Goal: Transaction & Acquisition: Purchase product/service

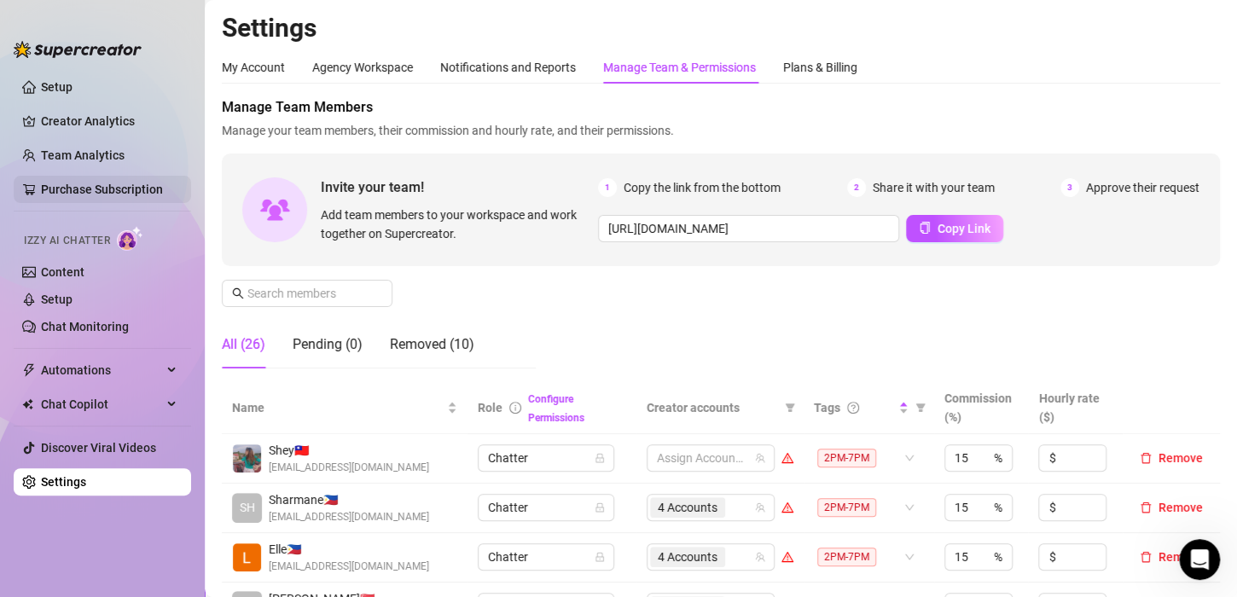
scroll to position [256, 0]
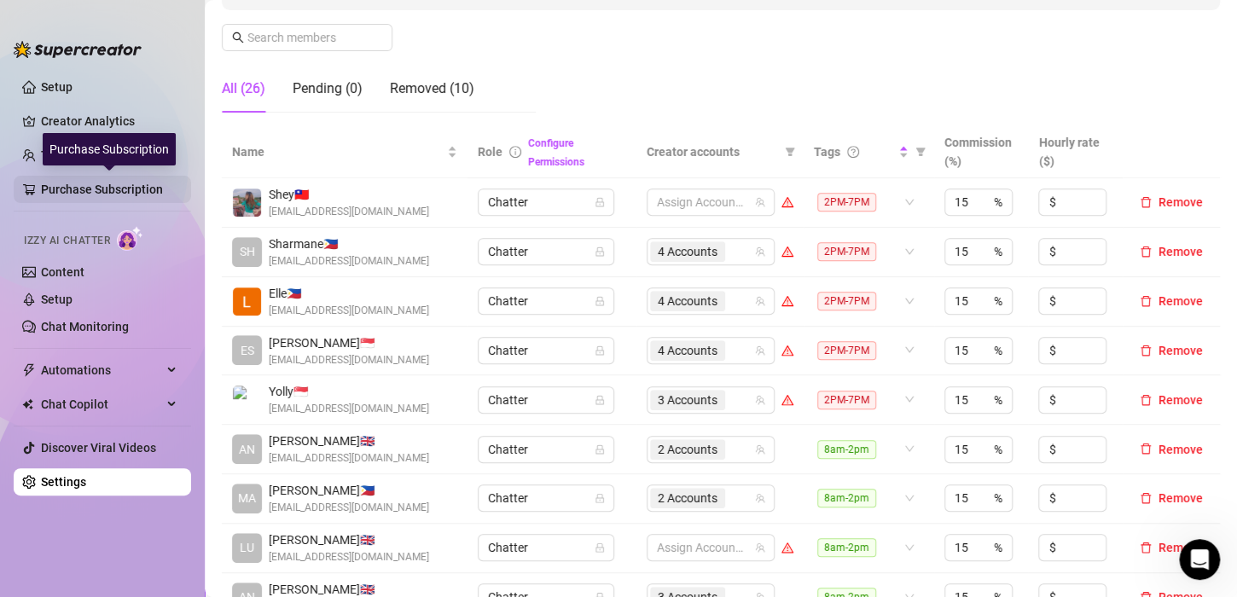
click at [79, 189] on link "Purchase Subscription" at bounding box center [109, 189] width 136 height 27
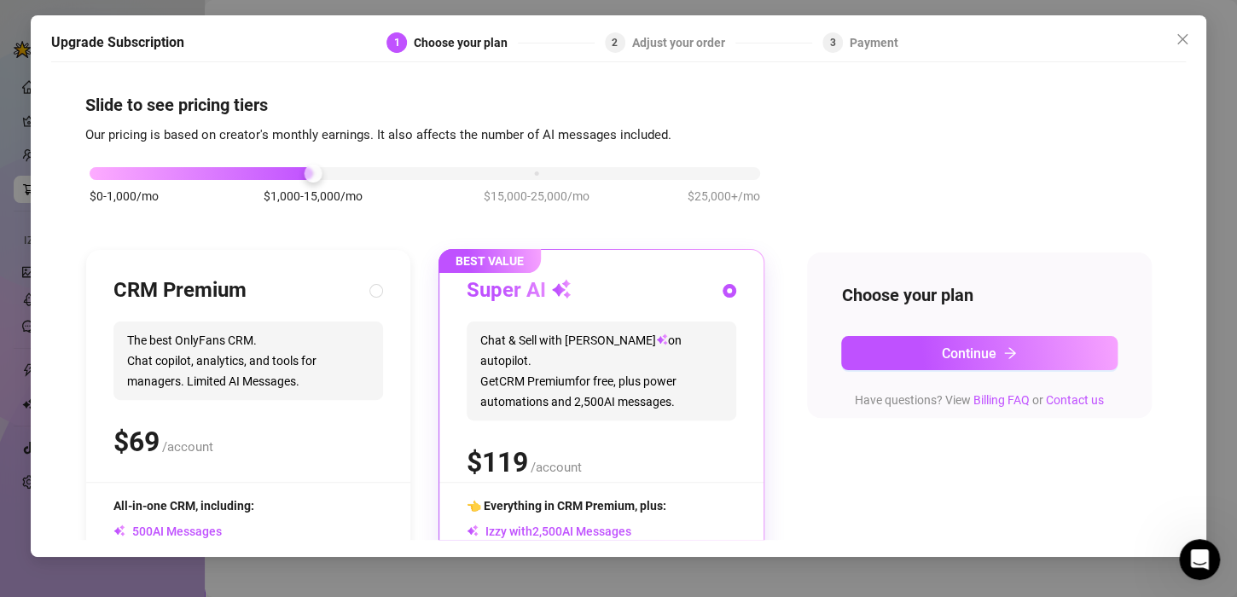
click at [105, 171] on div "$0-1,000/mo $1,000-15,000/mo $15,000-25,000/mo $25,000+/mo" at bounding box center [425, 169] width 670 height 10
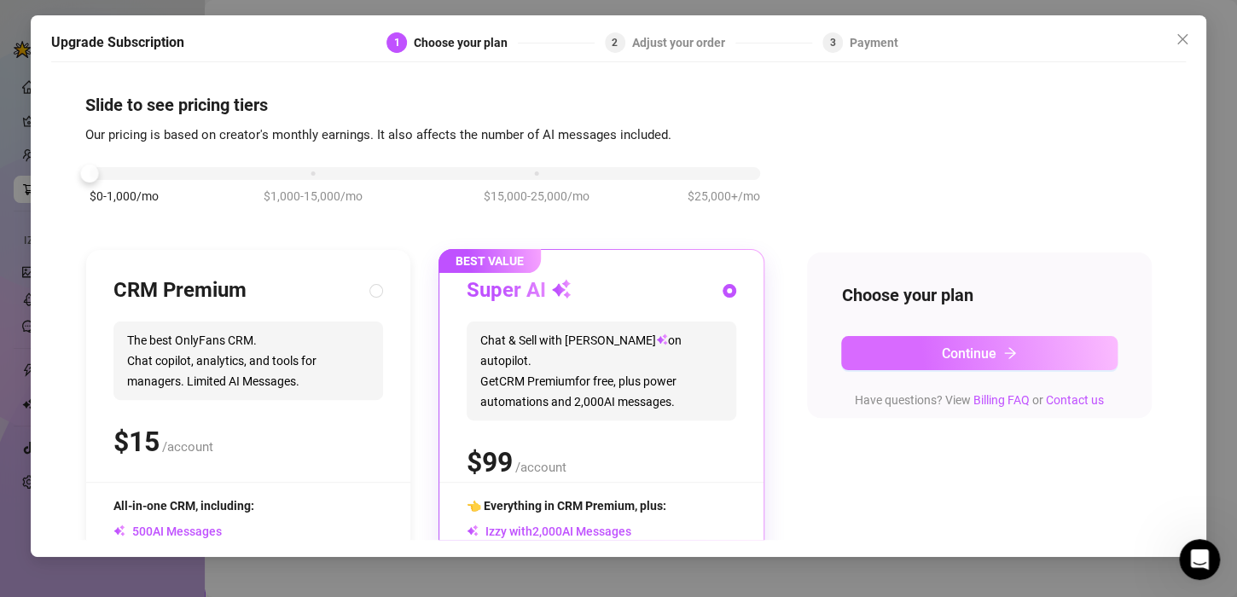
click at [1019, 351] on button "Continue" at bounding box center [979, 353] width 276 height 34
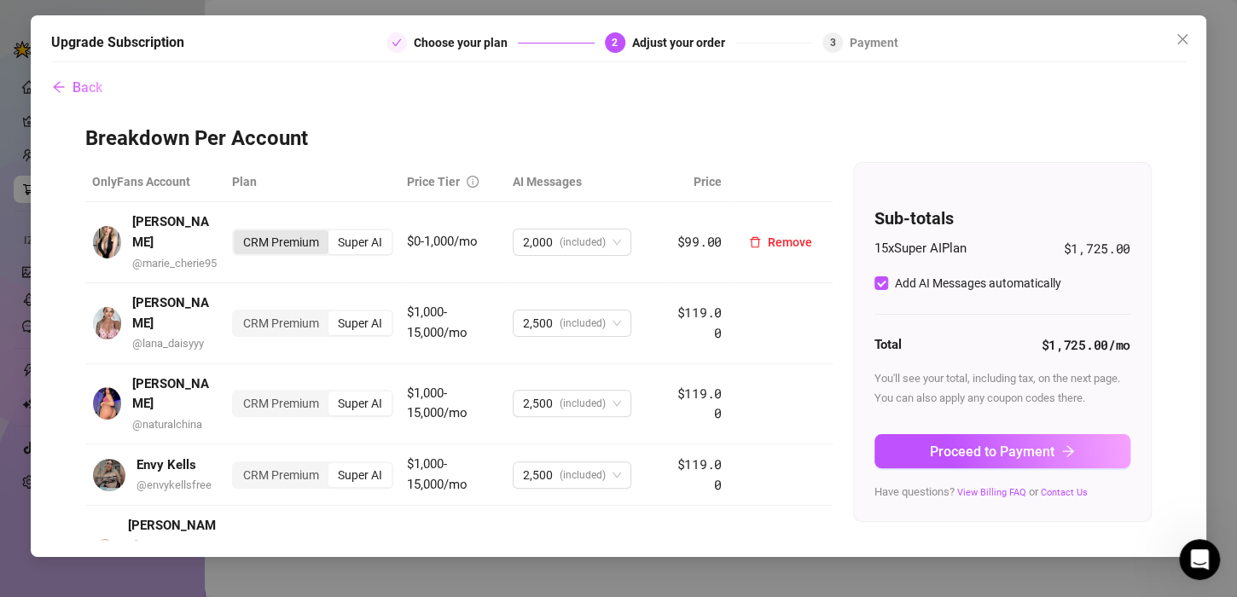
click at [273, 243] on div "CRM Premium" at bounding box center [281, 242] width 95 height 24
click at [238, 233] on input "CRM Premium" at bounding box center [238, 233] width 0 height 0
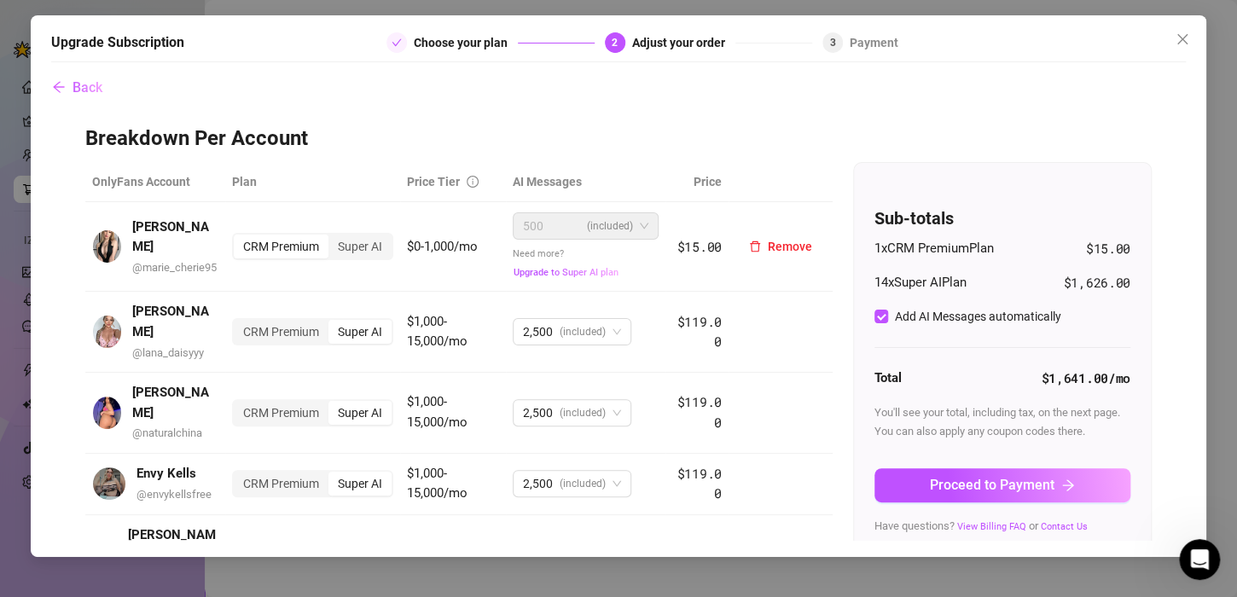
click at [270, 244] on div "CRM Premium" at bounding box center [281, 247] width 95 height 24
click at [238, 237] on input "CRM Premium" at bounding box center [238, 237] width 0 height 0
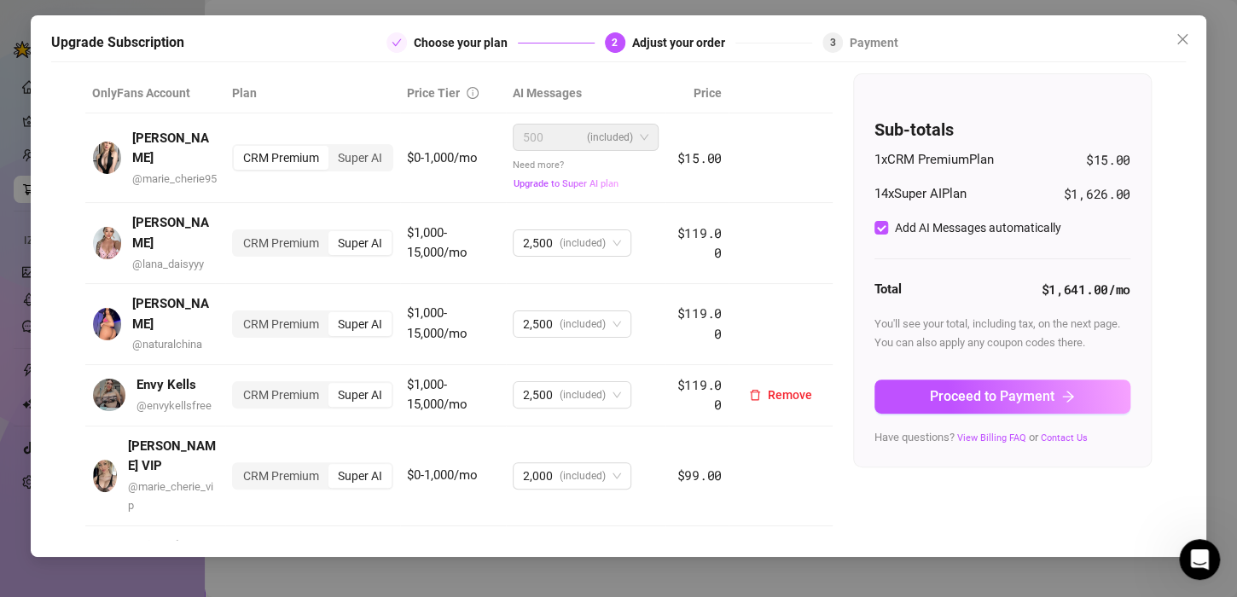
scroll to position [85, 0]
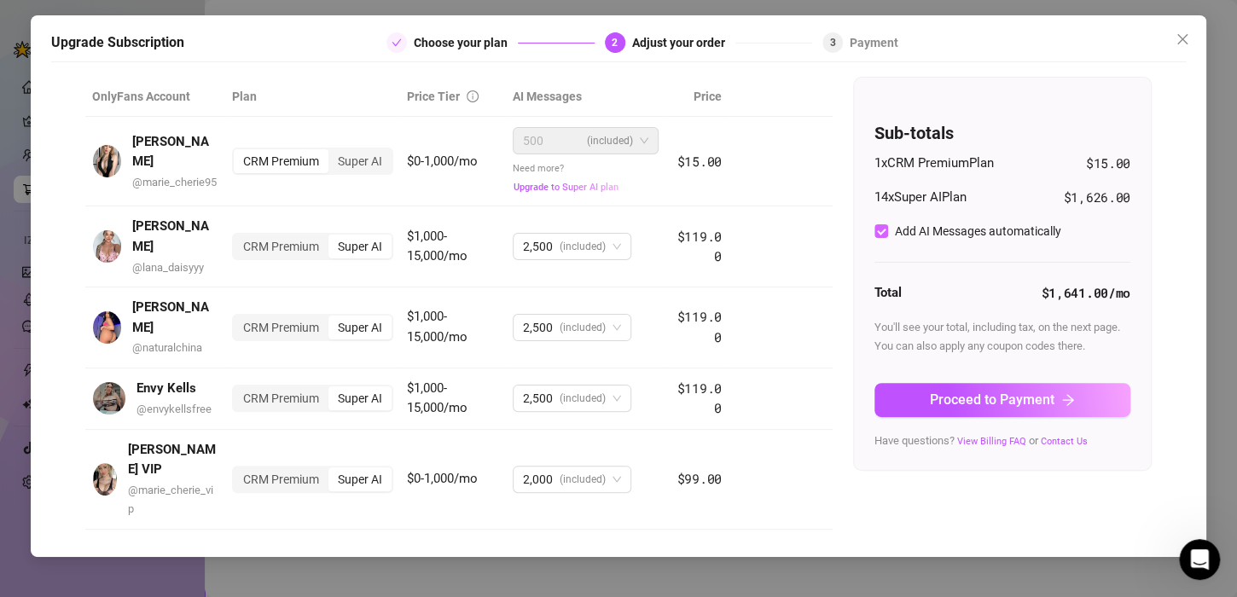
click at [874, 229] on input "Add AI Messages automatically" at bounding box center [881, 231] width 14 height 14
checkbox input "false"
click at [536, 186] on span "Upgrade to Super AI plan" at bounding box center [565, 187] width 105 height 11
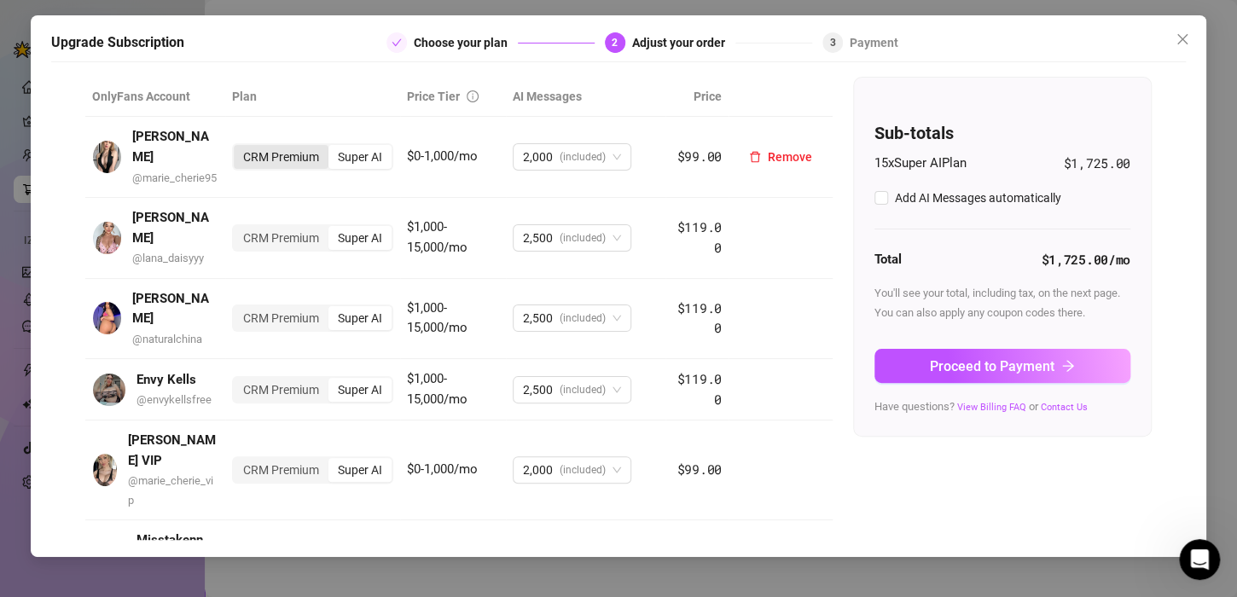
click at [267, 160] on div "CRM Premium" at bounding box center [281, 157] width 95 height 24
click at [238, 148] on input "CRM Premium" at bounding box center [238, 148] width 0 height 0
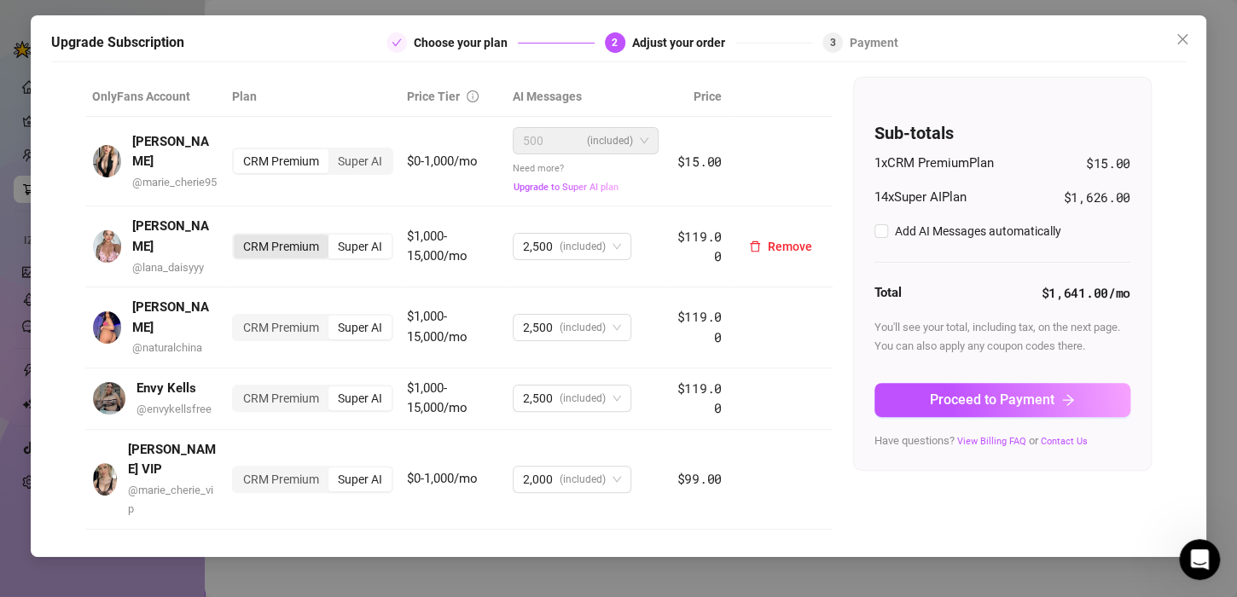
click at [254, 241] on div "CRM Premium" at bounding box center [281, 247] width 95 height 24
click at [238, 237] on input "CRM Premium" at bounding box center [238, 237] width 0 height 0
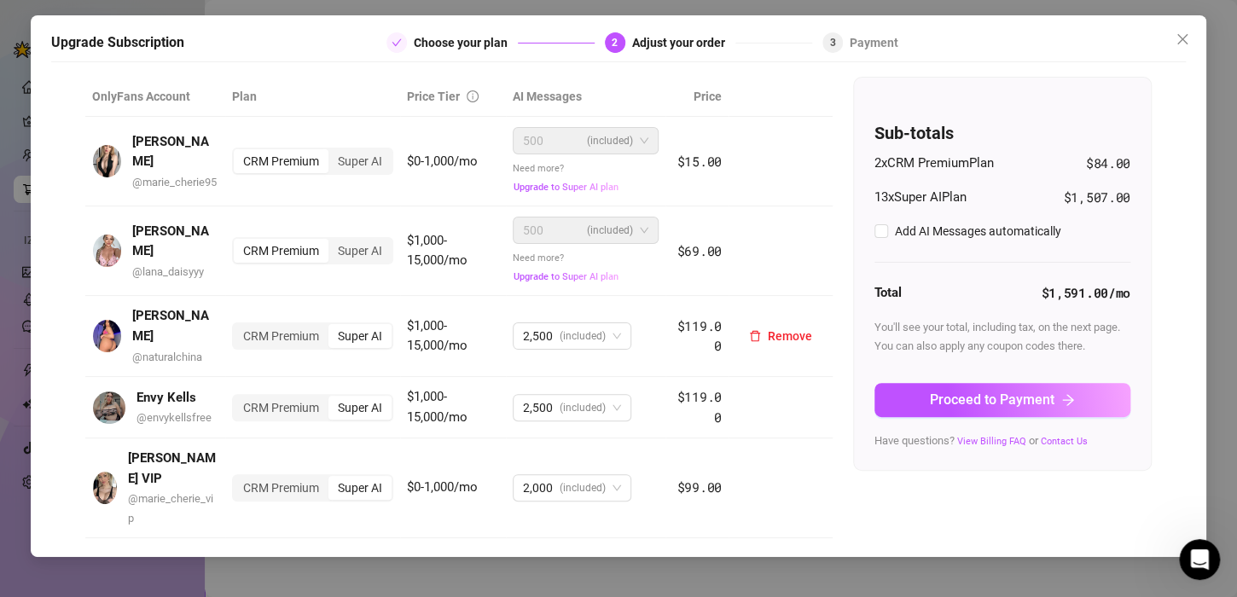
click at [255, 324] on div "CRM Premium" at bounding box center [281, 336] width 95 height 24
click at [238, 327] on input "CRM Premium" at bounding box center [238, 327] width 0 height 0
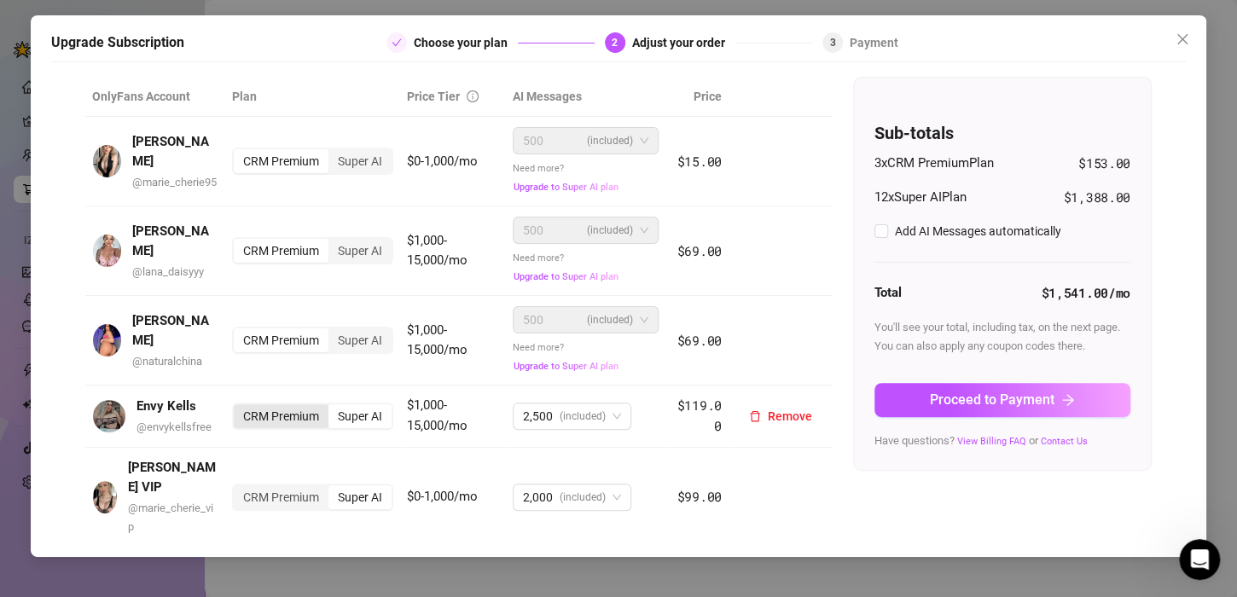
click at [255, 409] on div "CRM Premium" at bounding box center [281, 416] width 95 height 24
click at [238, 407] on input "CRM Premium" at bounding box center [238, 407] width 0 height 0
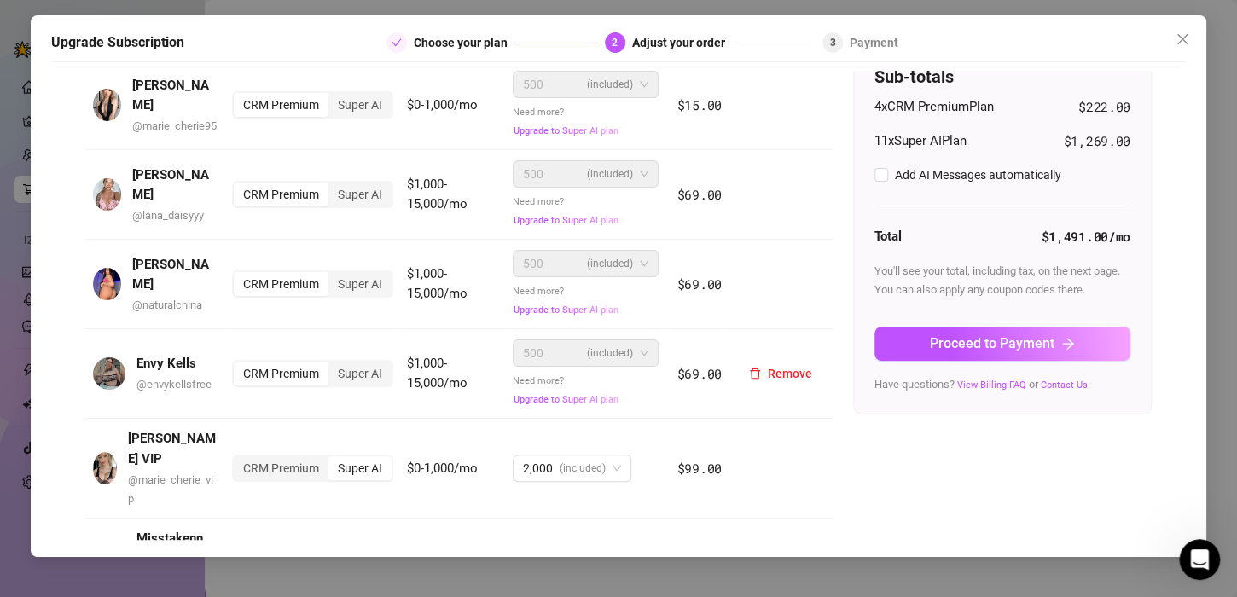
scroll to position [171, 0]
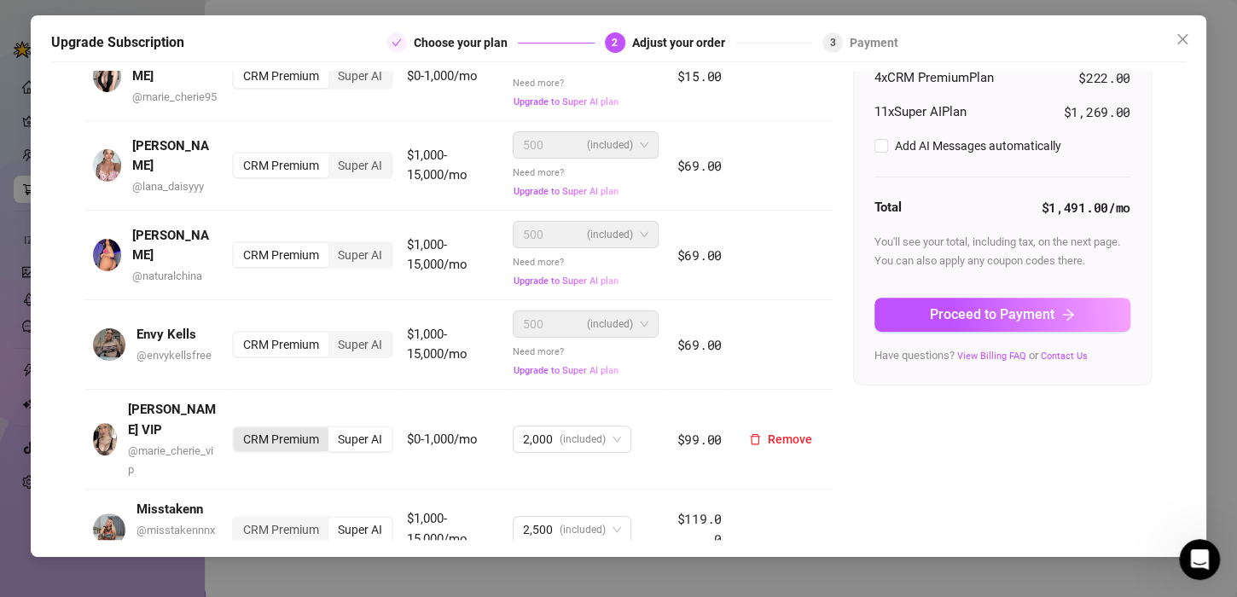
click at [279, 436] on div "CRM Premium" at bounding box center [281, 439] width 95 height 24
click at [238, 430] on input "CRM Premium" at bounding box center [238, 430] width 0 height 0
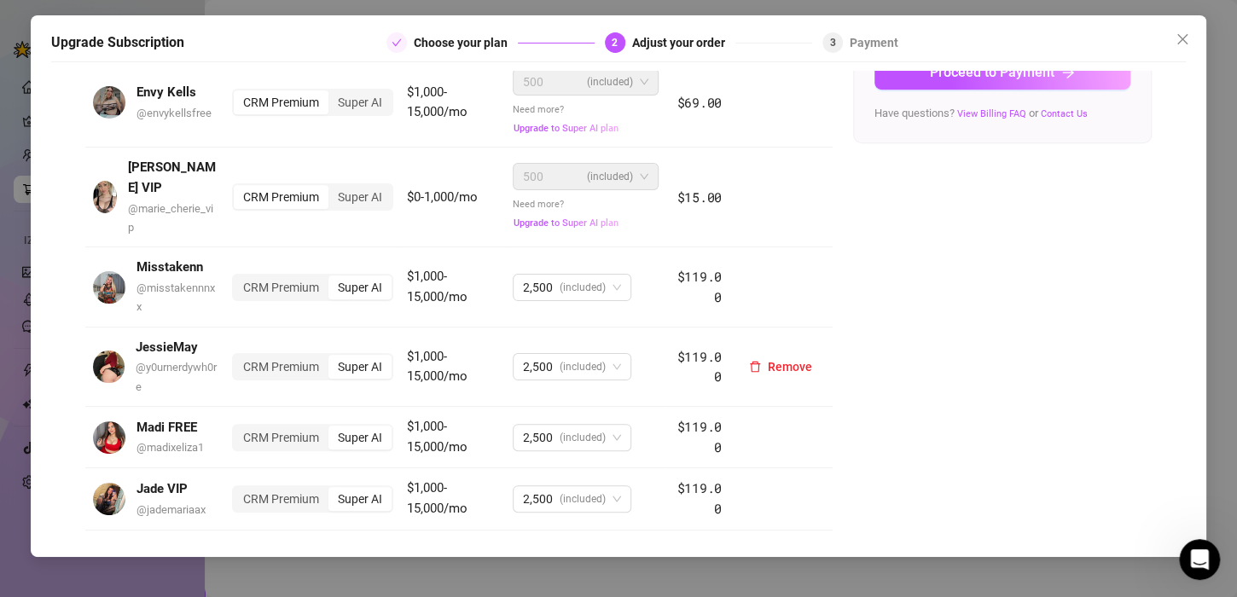
scroll to position [426, 0]
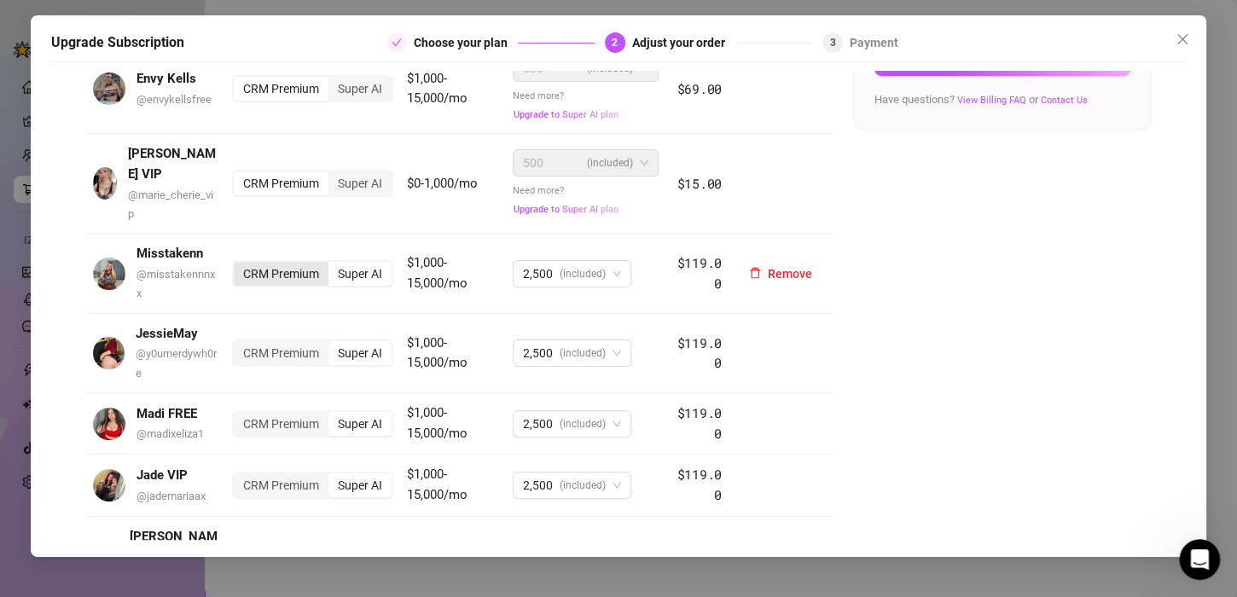
click at [278, 262] on div "CRM Premium" at bounding box center [281, 274] width 95 height 24
click at [238, 264] on input "CRM Premium" at bounding box center [238, 264] width 0 height 0
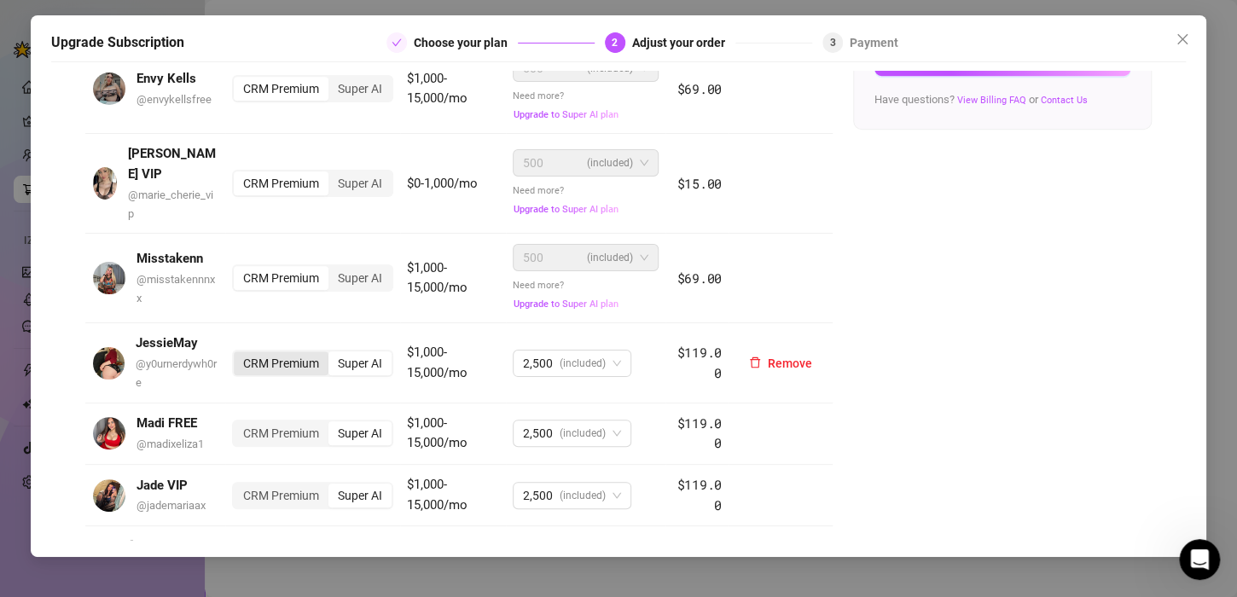
click at [275, 351] on div "CRM Premium" at bounding box center [281, 363] width 95 height 24
click at [238, 354] on input "CRM Premium" at bounding box center [238, 354] width 0 height 0
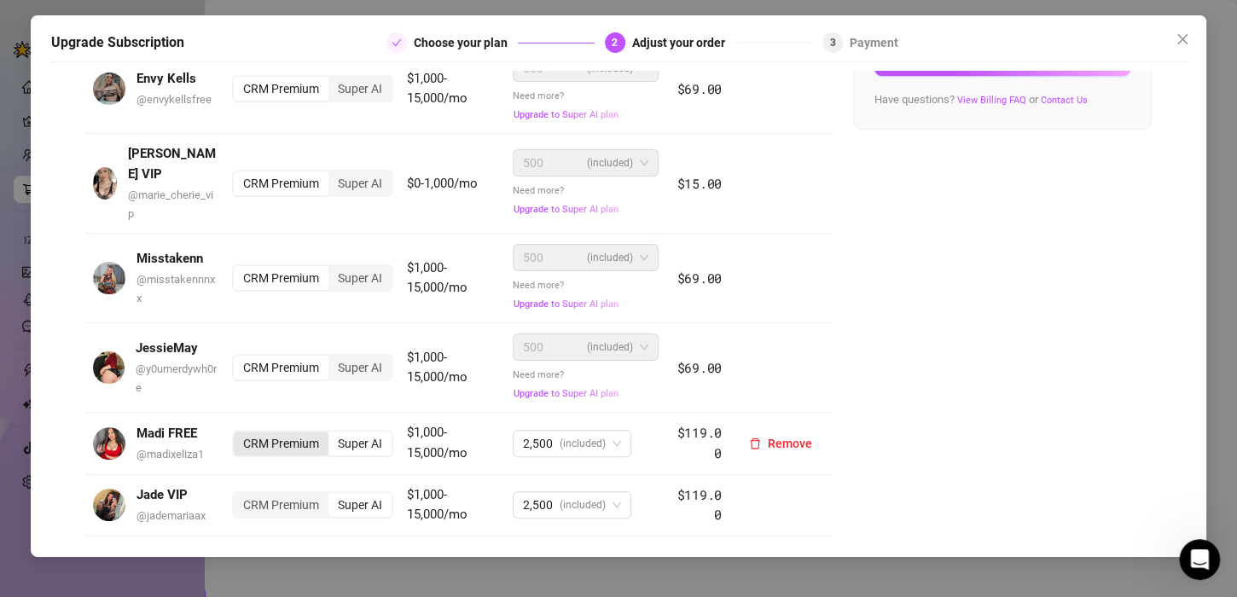
click at [277, 432] on div "CRM Premium" at bounding box center [281, 444] width 95 height 24
click at [238, 434] on input "CRM Premium" at bounding box center [238, 434] width 0 height 0
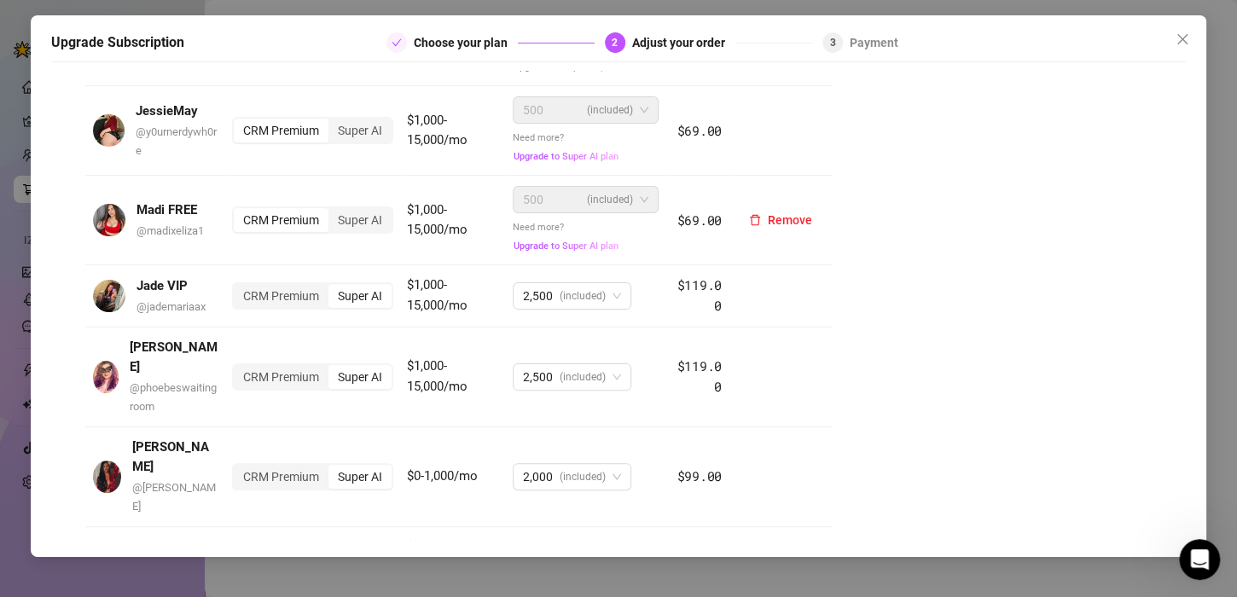
scroll to position [682, 0]
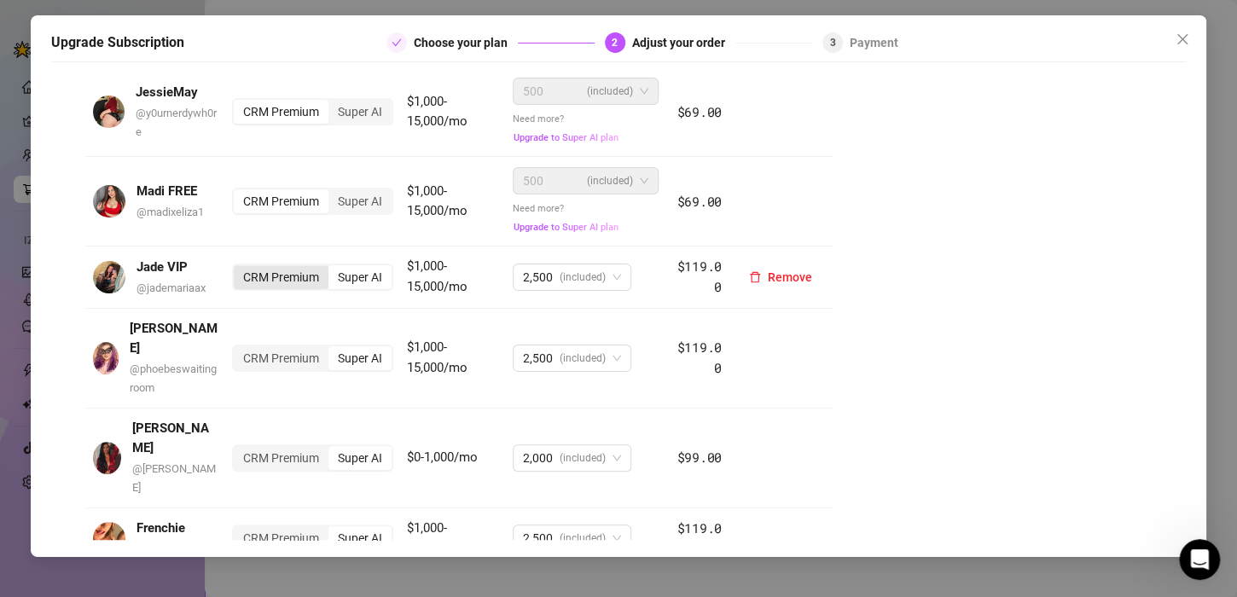
click at [288, 275] on div "CRM Premium" at bounding box center [281, 277] width 95 height 24
click at [238, 268] on input "CRM Premium" at bounding box center [238, 268] width 0 height 0
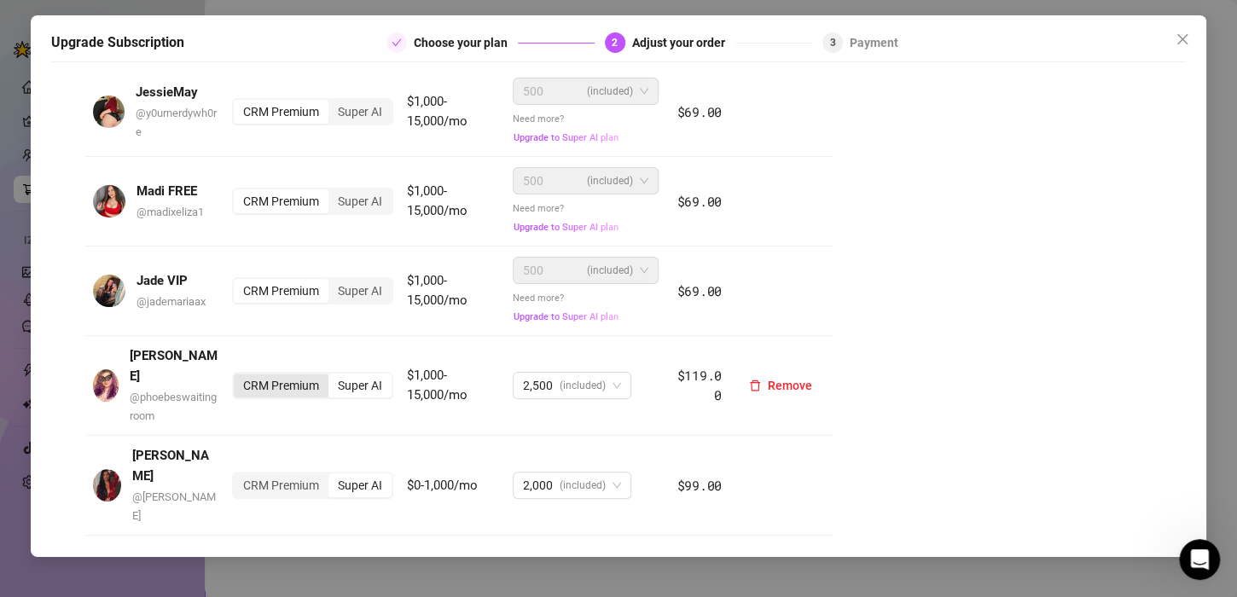
click at [286, 374] on div "CRM Premium" at bounding box center [281, 386] width 95 height 24
click at [238, 376] on input "CRM Premium" at bounding box center [238, 376] width 0 height 0
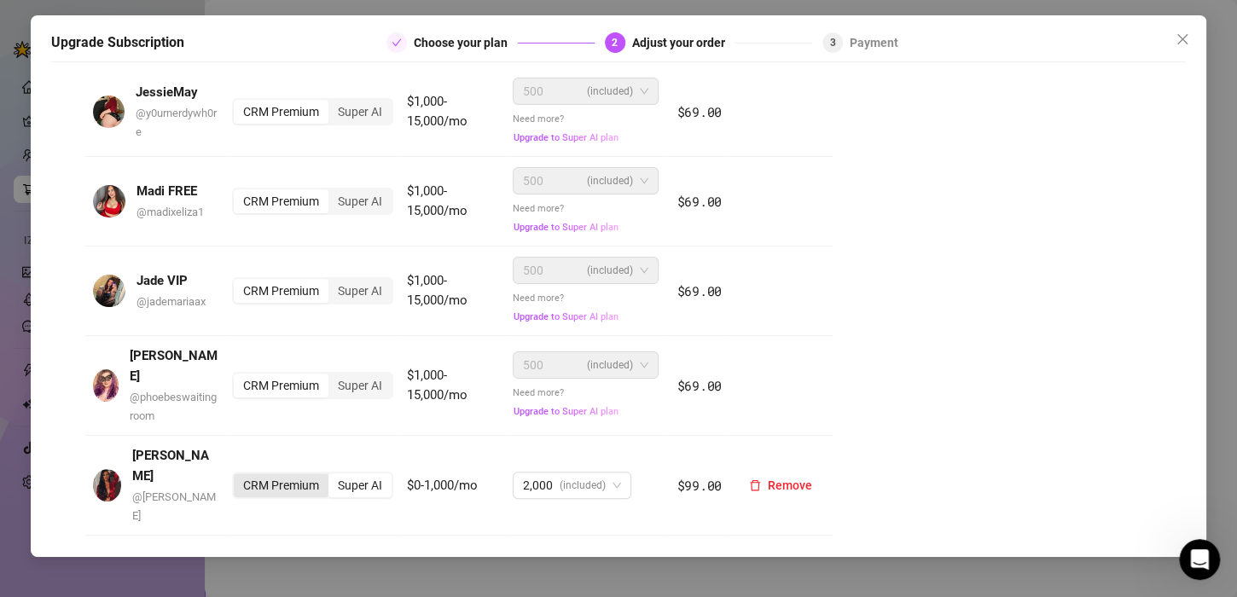
click at [273, 473] on div "CRM Premium" at bounding box center [281, 485] width 95 height 24
click at [238, 476] on input "CRM Premium" at bounding box center [238, 476] width 0 height 0
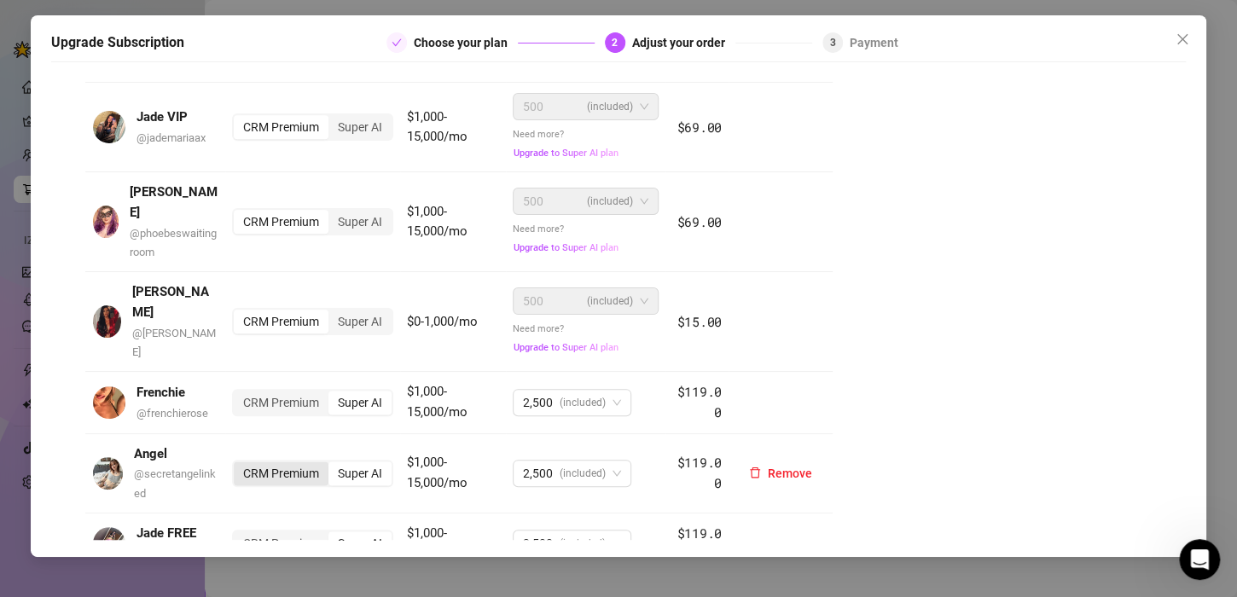
scroll to position [853, 0]
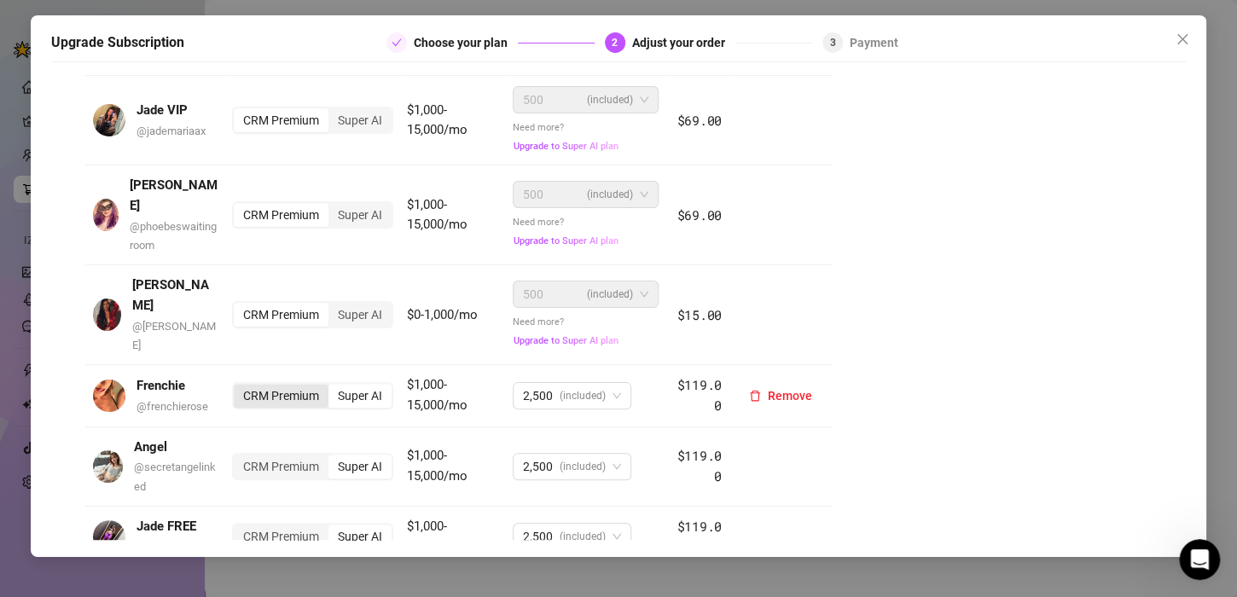
click at [284, 384] on div "CRM Premium" at bounding box center [281, 396] width 95 height 24
click at [238, 386] on input "CRM Premium" at bounding box center [238, 386] width 0 height 0
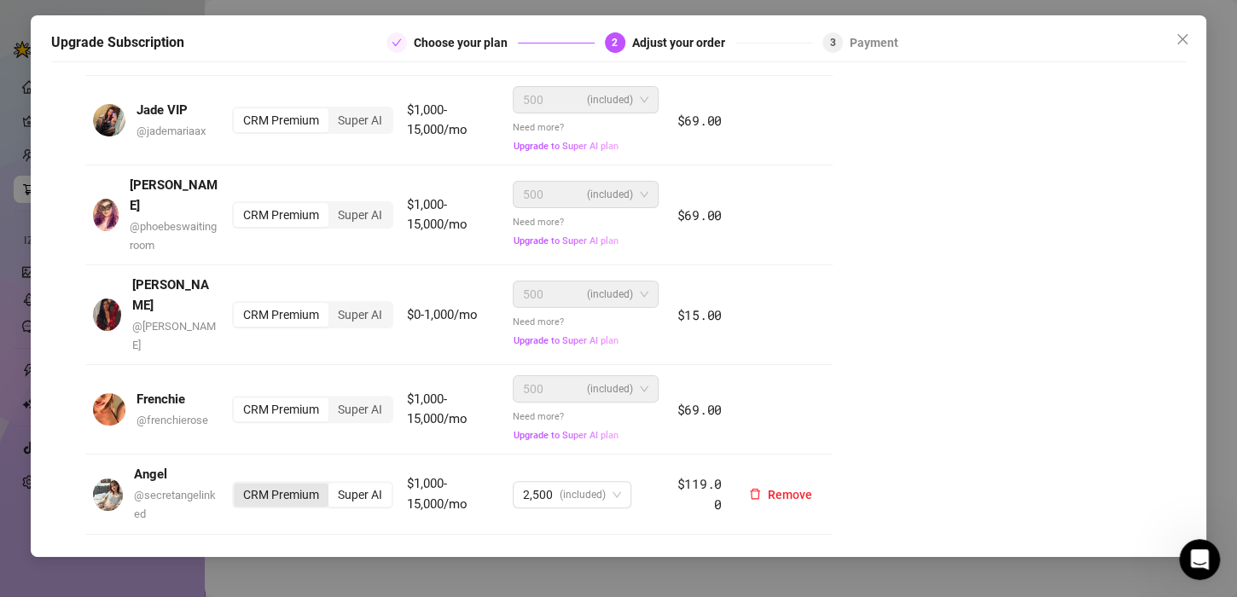
click at [277, 483] on div "CRM Premium" at bounding box center [281, 495] width 95 height 24
click at [238, 485] on input "CRM Premium" at bounding box center [238, 485] width 0 height 0
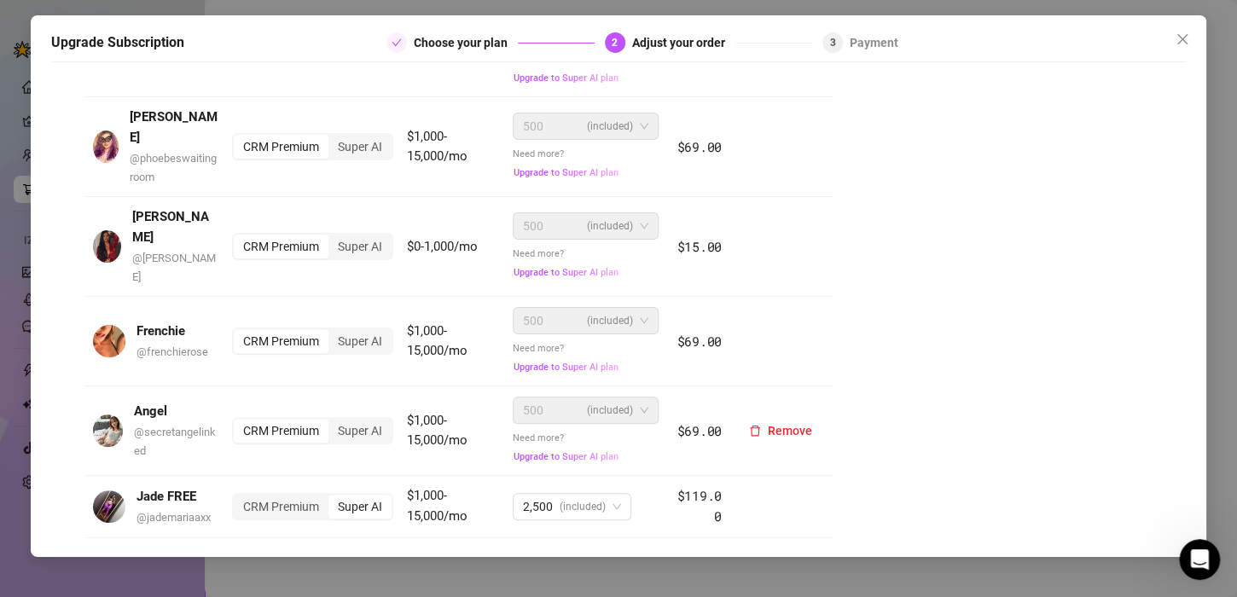
scroll to position [982, 0]
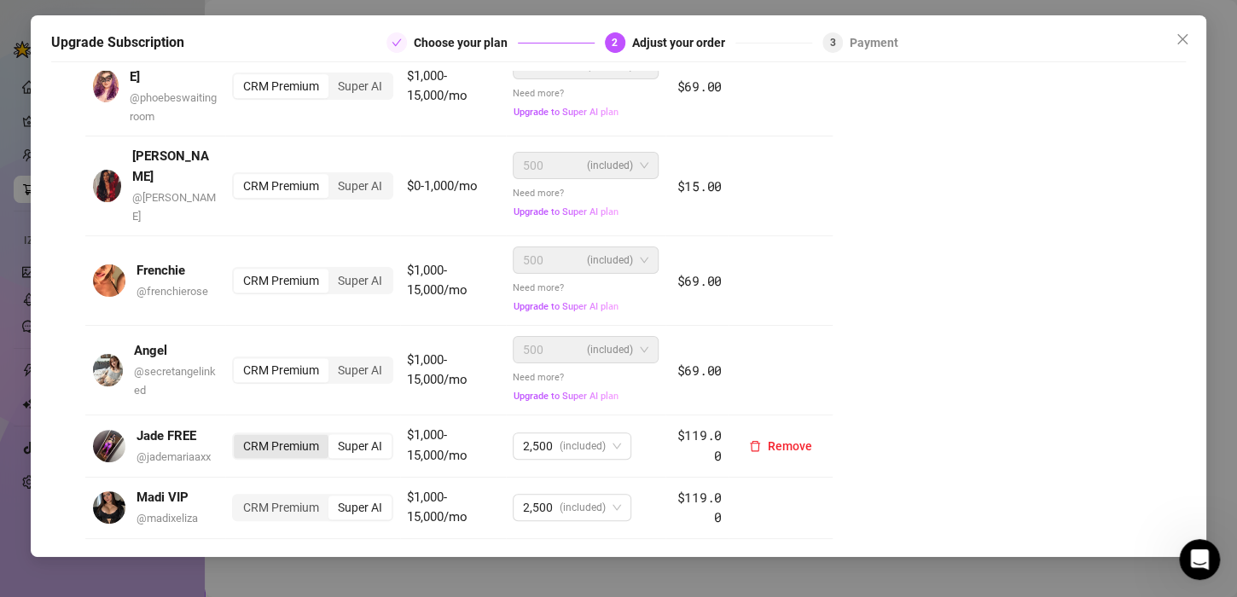
click at [287, 434] on div "CRM Premium" at bounding box center [281, 446] width 95 height 24
click at [238, 437] on input "CRM Premium" at bounding box center [238, 437] width 0 height 0
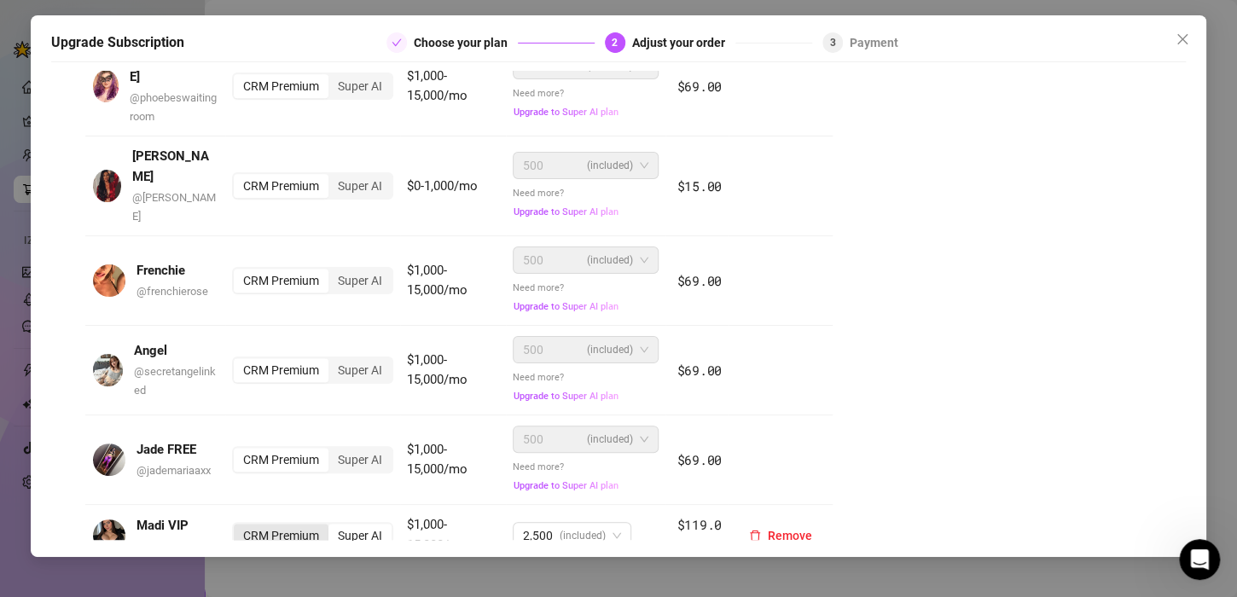
click at [275, 524] on div "CRM Premium" at bounding box center [281, 536] width 95 height 24
click at [238, 526] on input "CRM Premium" at bounding box center [238, 526] width 0 height 0
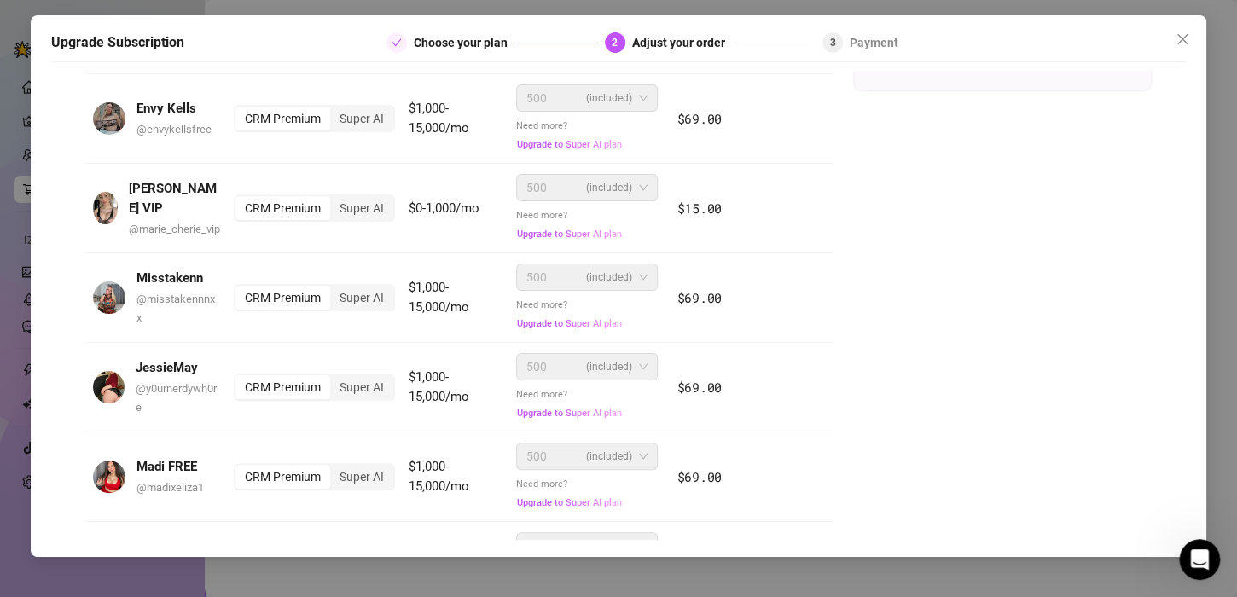
scroll to position [426, 0]
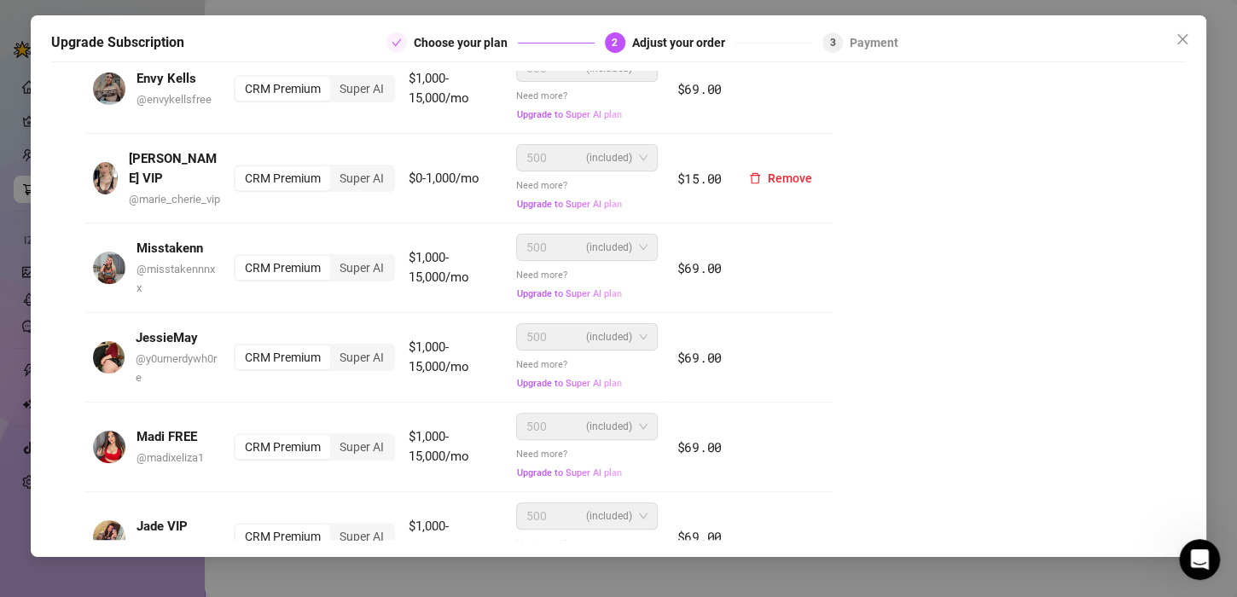
click at [275, 177] on div "CRM Premium" at bounding box center [282, 178] width 95 height 24
click at [240, 169] on input "CRM Premium" at bounding box center [240, 169] width 0 height 0
click at [640, 155] on div "500 (included)" at bounding box center [587, 157] width 142 height 27
click at [364, 176] on div "Super AI" at bounding box center [361, 178] width 63 height 24
click at [334, 169] on input "Super AI" at bounding box center [334, 169] width 0 height 0
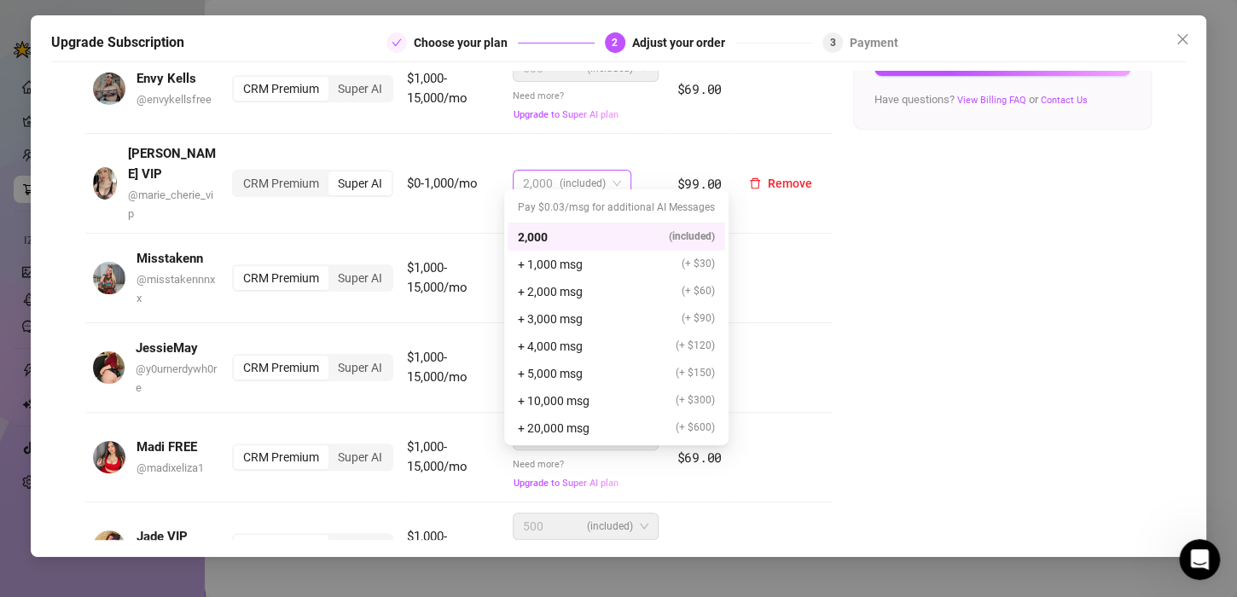
click at [565, 175] on span "(included)" at bounding box center [582, 184] width 46 height 26
click at [536, 255] on span "+ 1,000 msg" at bounding box center [550, 264] width 65 height 19
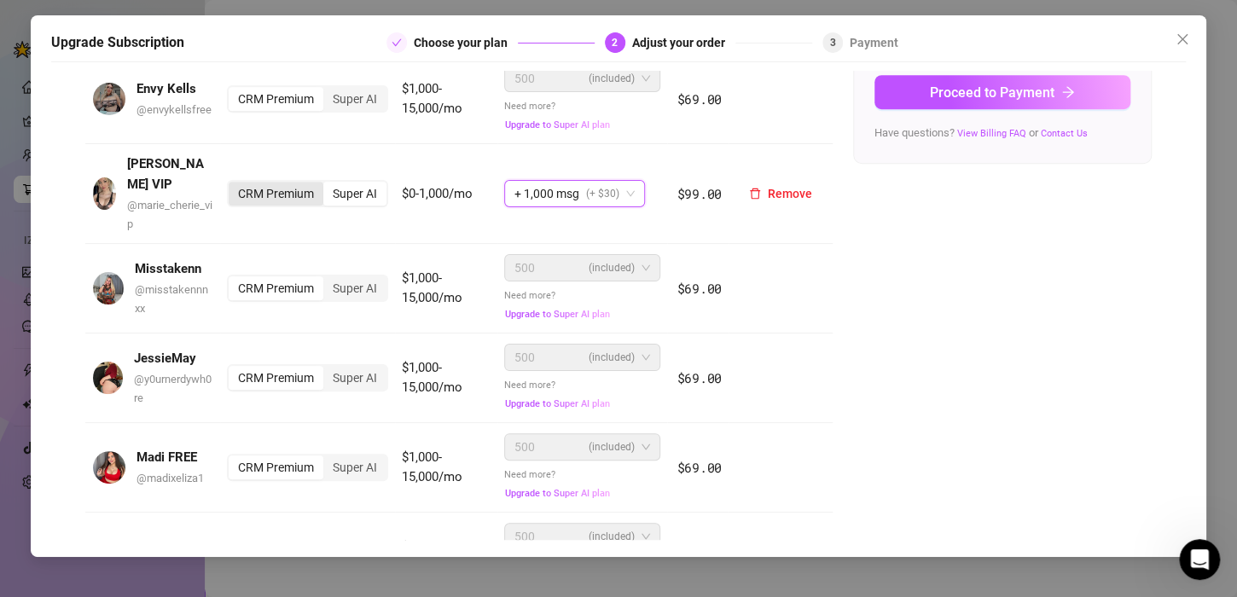
click at [261, 182] on div "CRM Premium" at bounding box center [276, 194] width 95 height 24
click at [233, 184] on input "CRM Premium" at bounding box center [233, 184] width 0 height 0
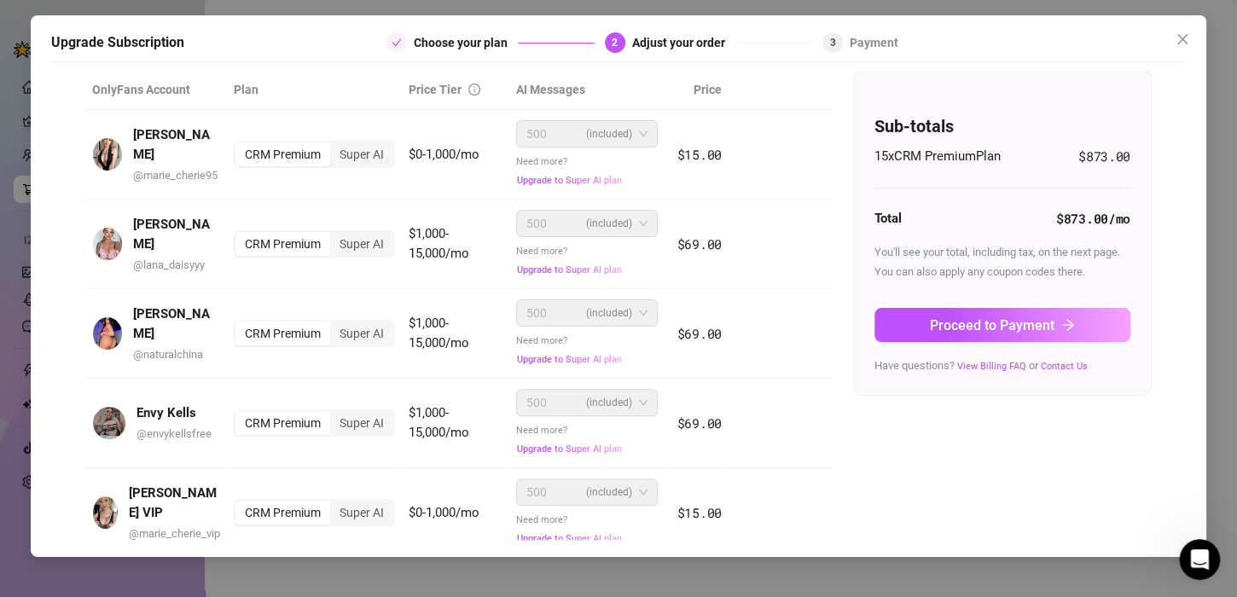
scroll to position [0, 0]
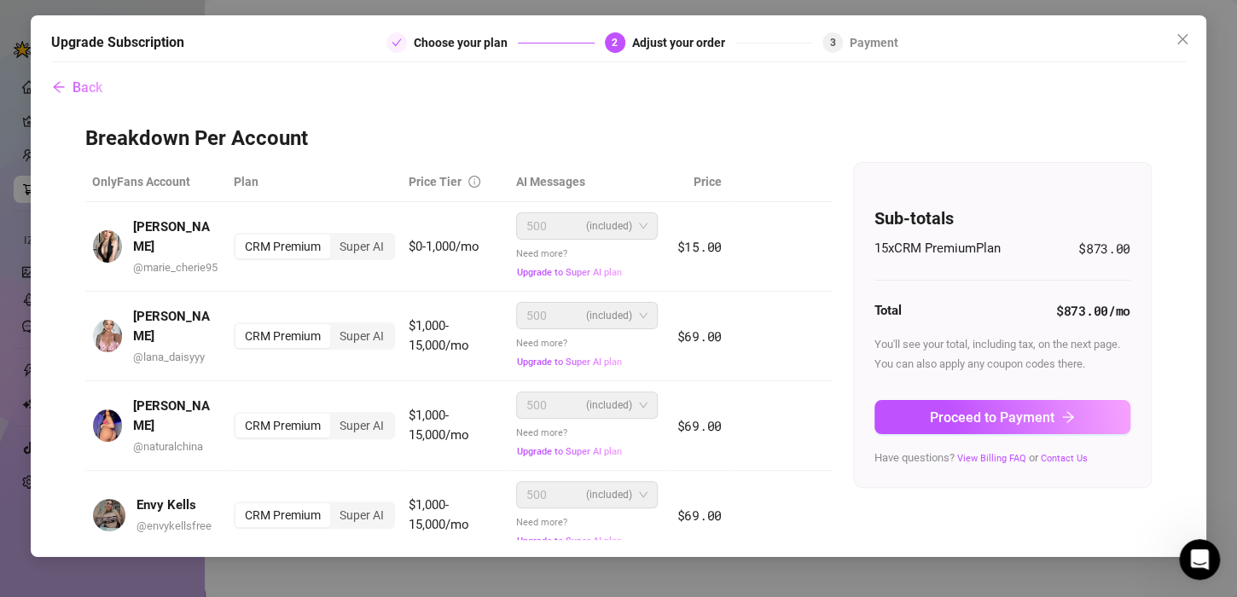
click at [1042, 243] on div "15 x CRM Premium Plan $873.00" at bounding box center [1002, 249] width 256 height 20
click at [957, 457] on link "View Billing FAQ" at bounding box center [991, 458] width 69 height 11
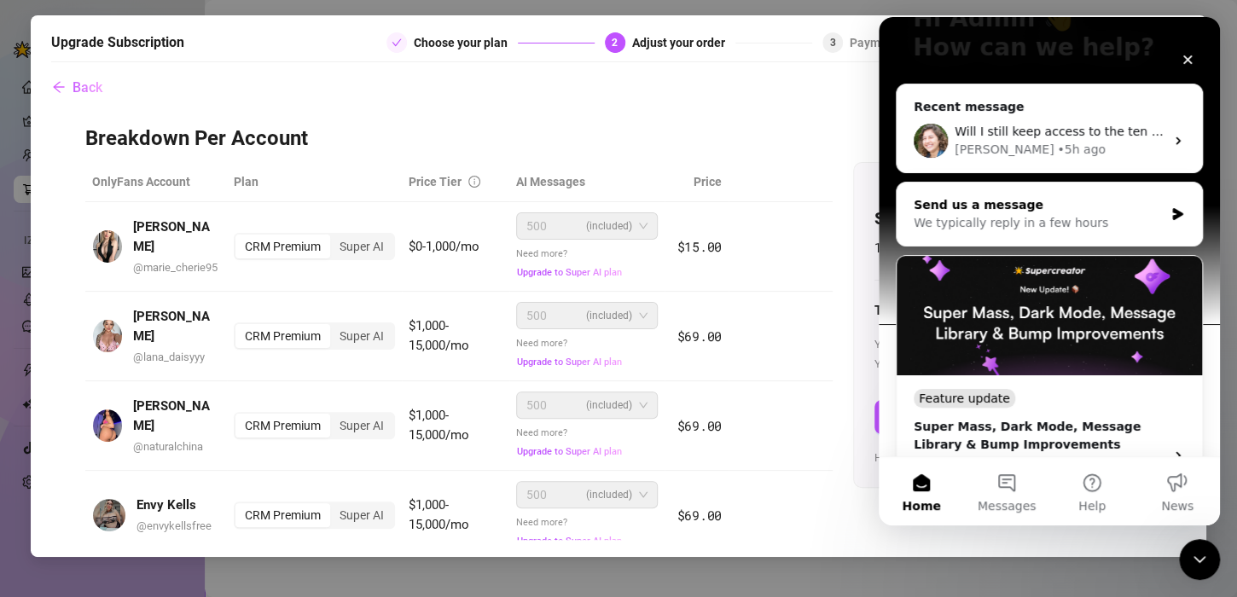
scroll to position [85, 0]
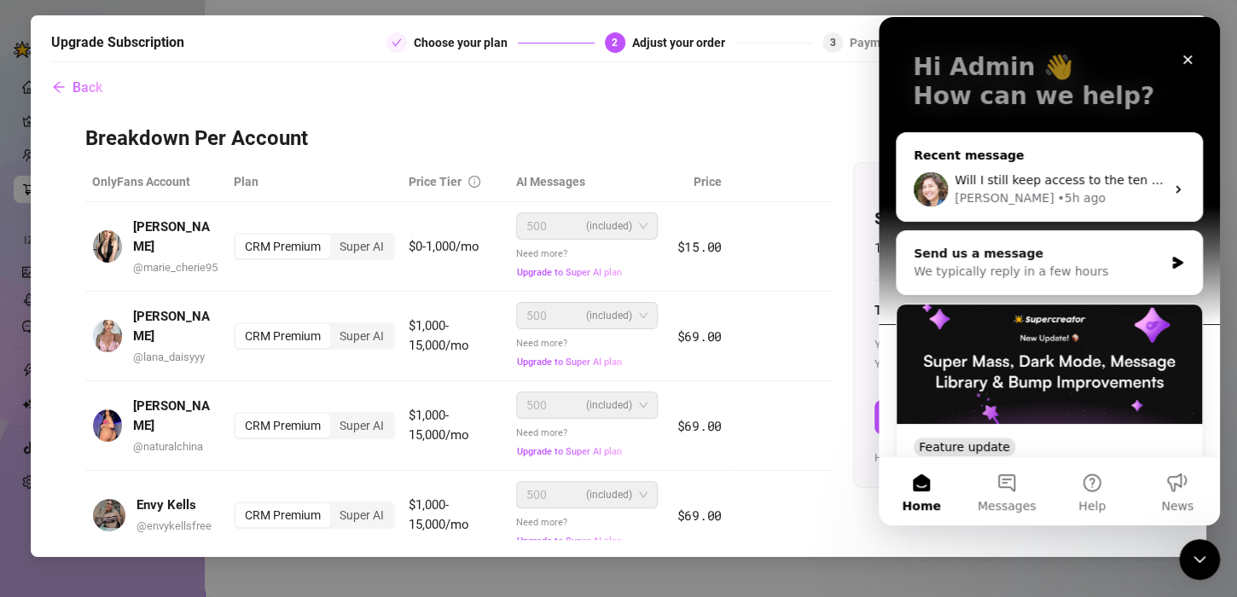
click at [1084, 194] on div "[PERSON_NAME] • 5h ago" at bounding box center [1059, 198] width 210 height 18
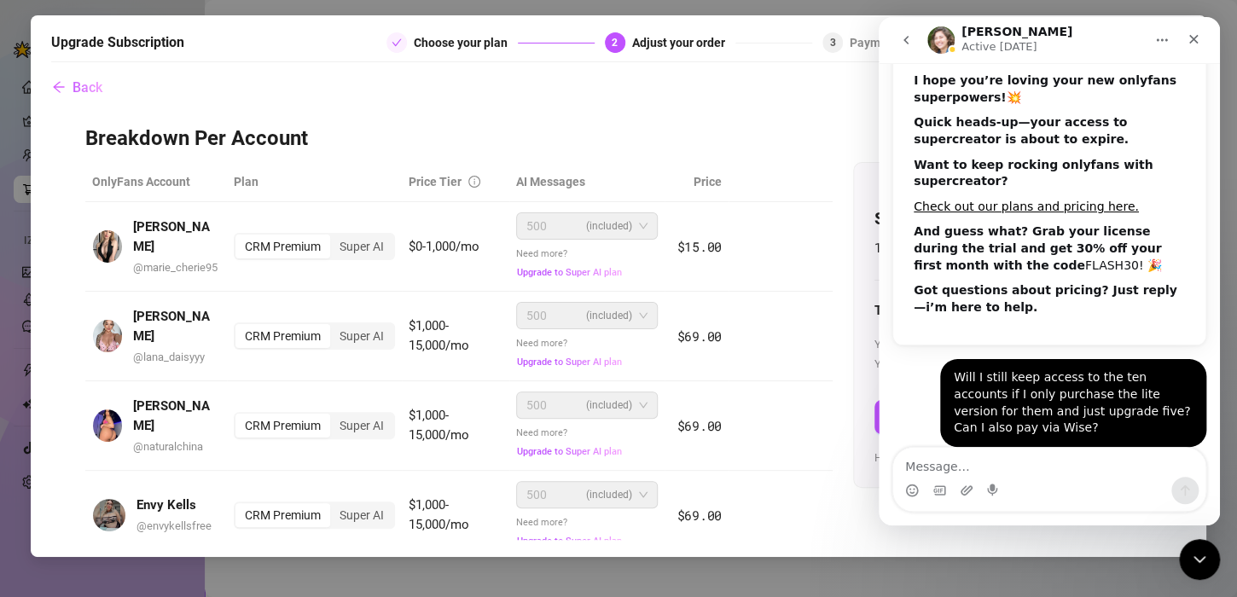
scroll to position [147, 0]
click at [139, 178] on th "OnlyFans Account" at bounding box center [156, 182] width 142 height 40
click at [999, 465] on textarea "Message…" at bounding box center [1049, 462] width 312 height 29
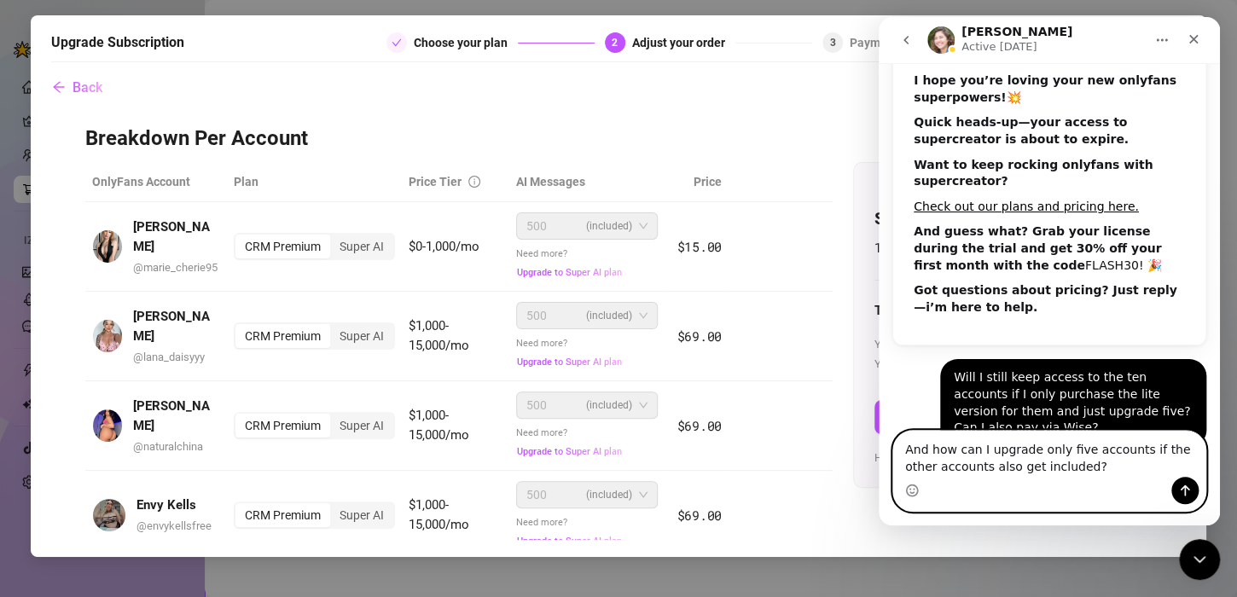
scroll to position [164, 0]
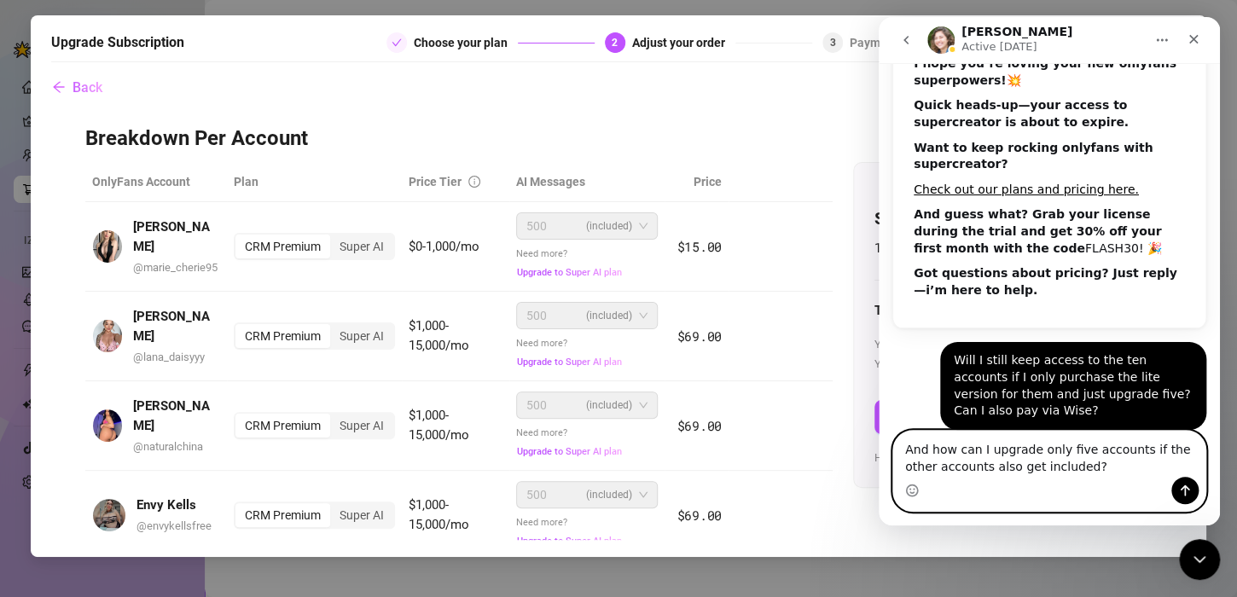
type textarea "And how can I upgrade only five accounts if the other accounts also get include…"
click at [1179, 486] on icon "Send a message…" at bounding box center [1185, 491] width 14 height 14
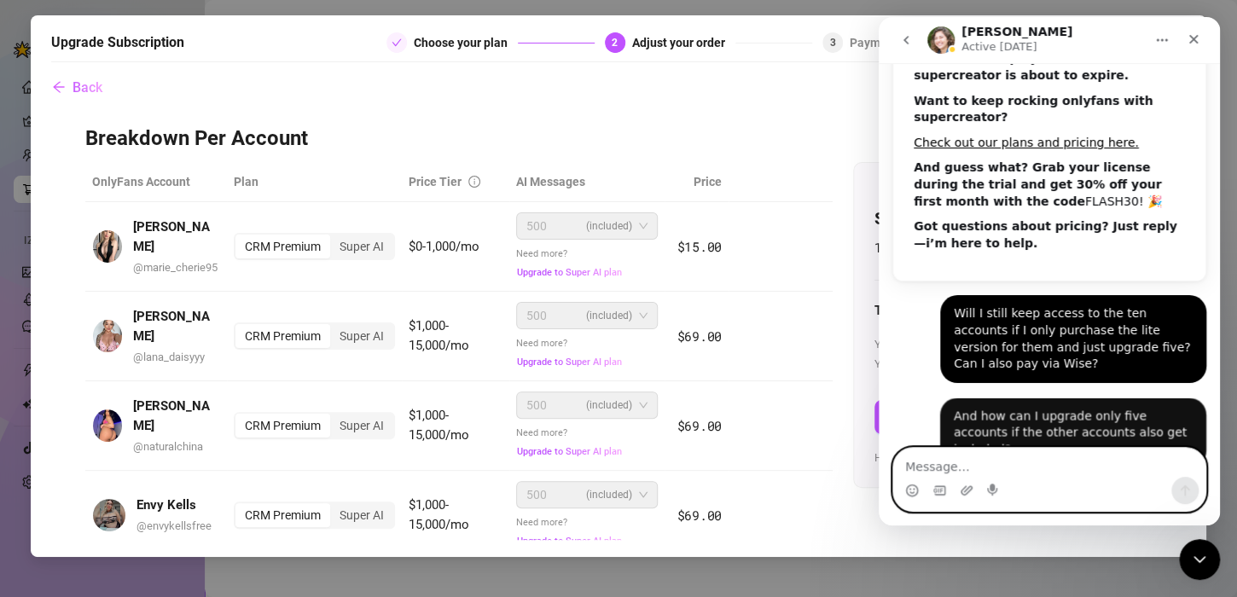
scroll to position [215, 0]
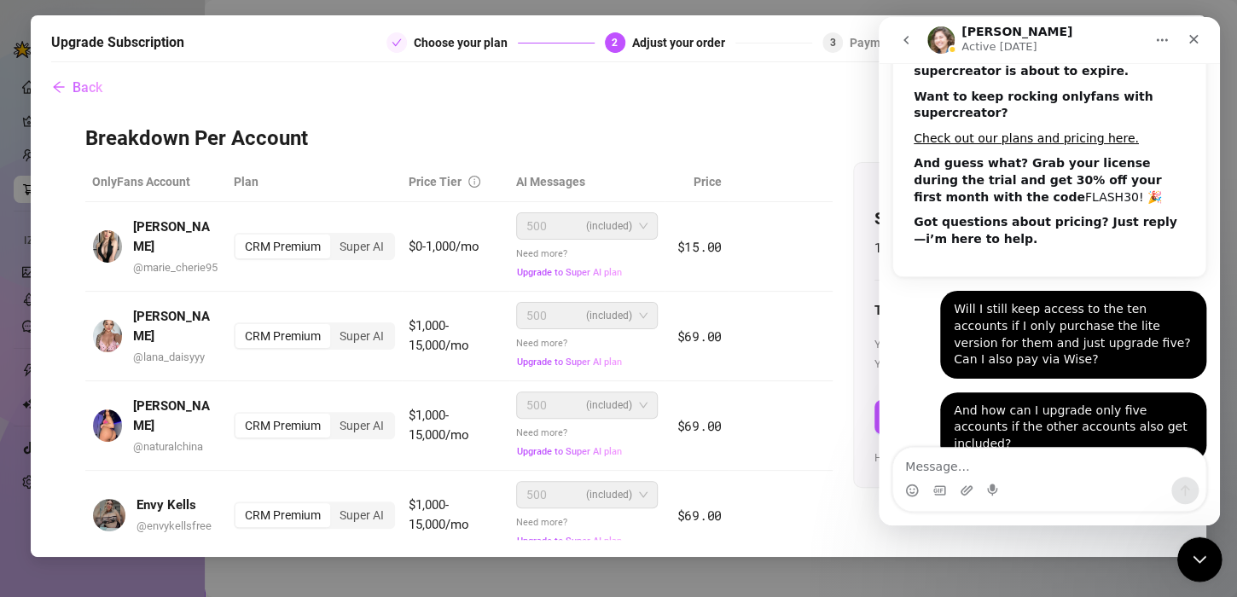
click at [1193, 558] on icon "Close Intercom Messenger" at bounding box center [1196, 557] width 20 height 20
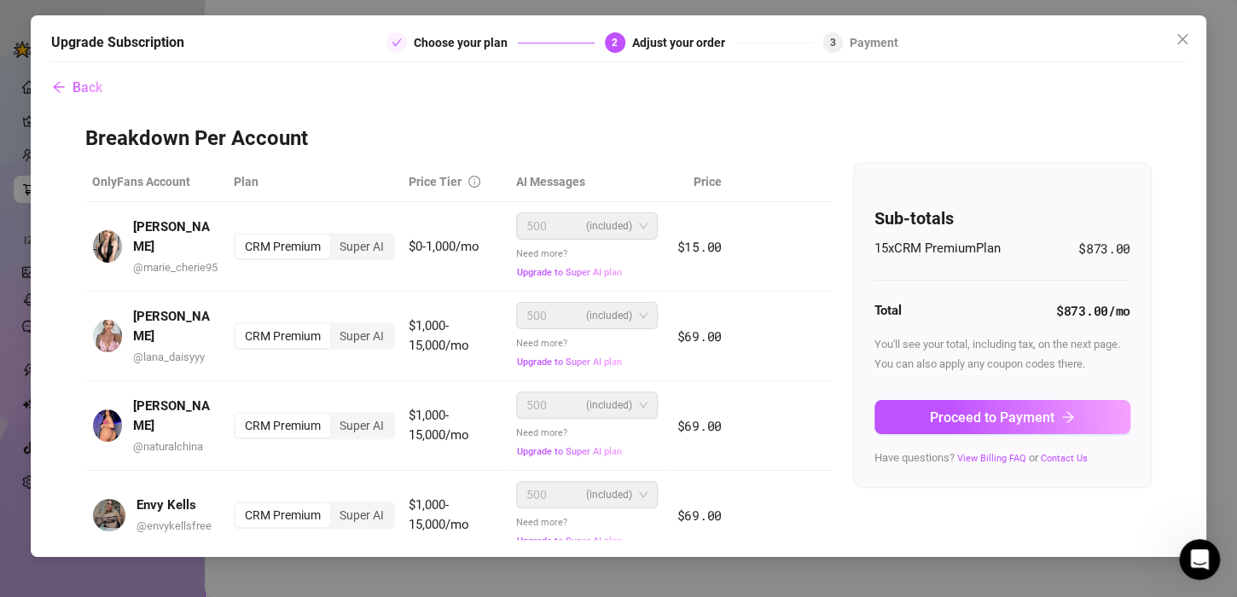
click at [882, 244] on span "15 x CRM Premium Plan" at bounding box center [937, 249] width 126 height 20
click at [908, 411] on button "Proceed to Payment" at bounding box center [1002, 417] width 256 height 34
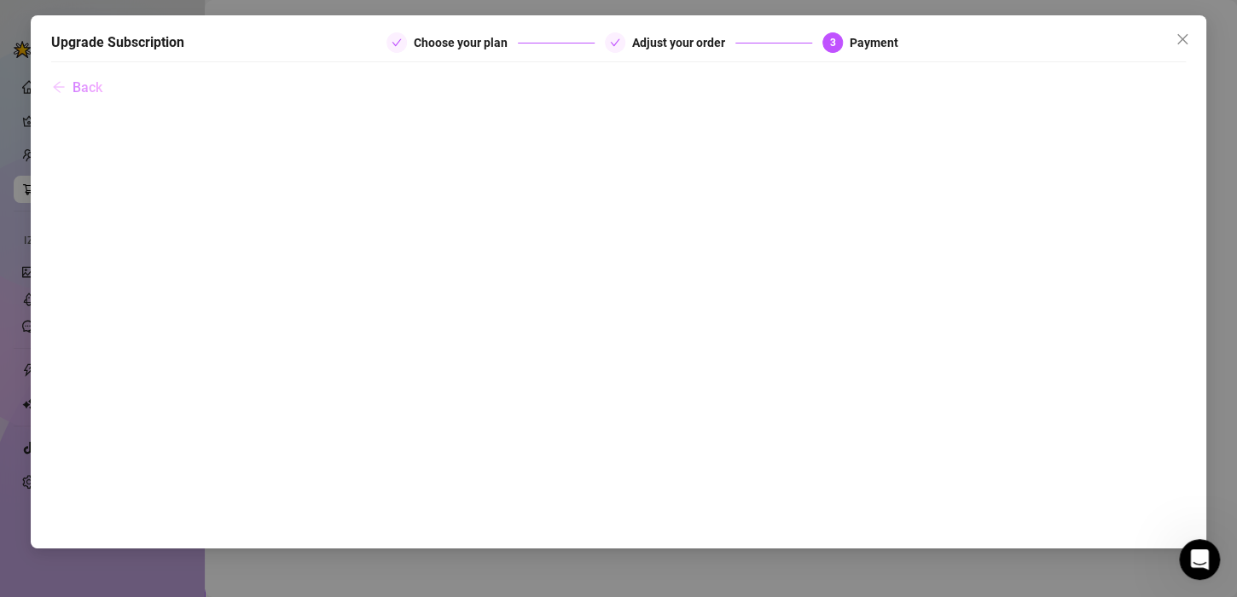
click at [59, 80] on icon "arrow-left" at bounding box center [59, 87] width 14 height 14
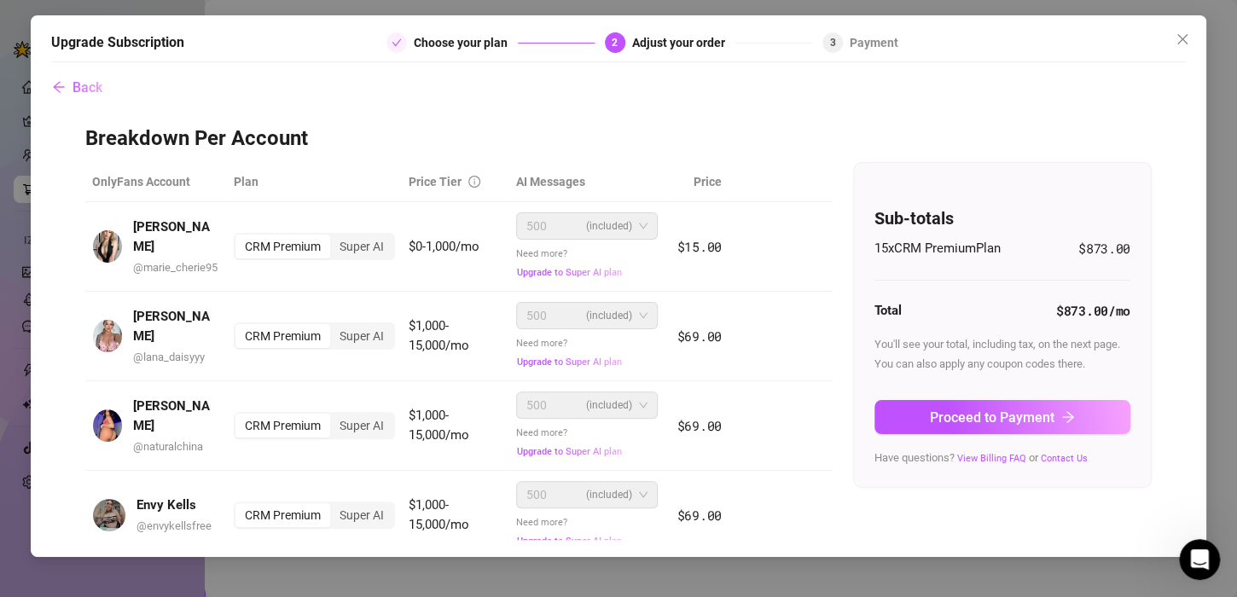
click at [954, 252] on span "15 x CRM Premium Plan" at bounding box center [937, 249] width 126 height 20
click at [647, 125] on h3 "Breakdown Per Account" at bounding box center [618, 138] width 1066 height 27
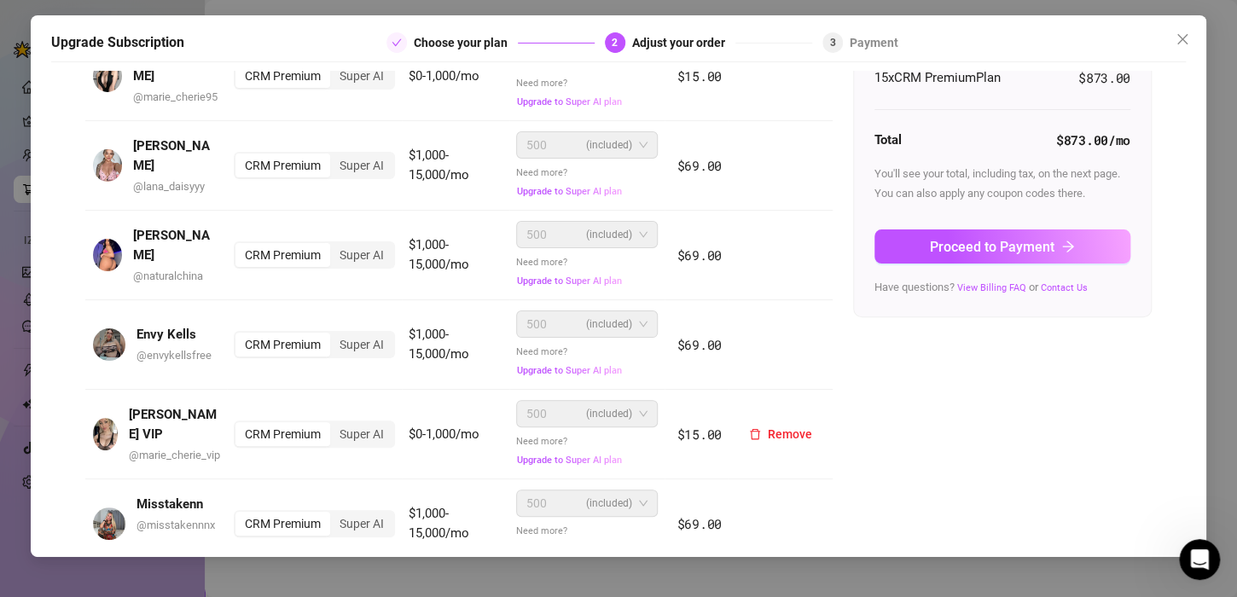
scroll to position [0, 0]
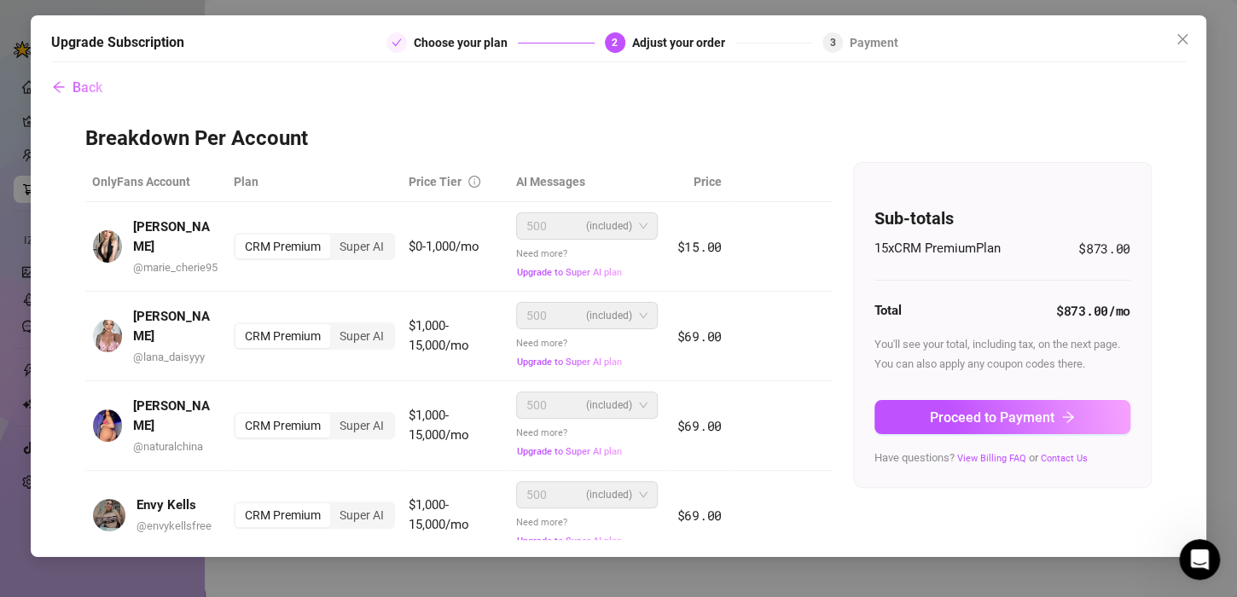
click at [514, 119] on div "Back Breakdown Per Account OnlyFans Account Plan Price Tier AI Messages [PERSON…" at bounding box center [618, 305] width 1134 height 469
click at [765, 97] on div "Back Breakdown Per Account OnlyFans Account Plan Price Tier AI Messages [PERSON…" at bounding box center [618, 305] width 1134 height 469
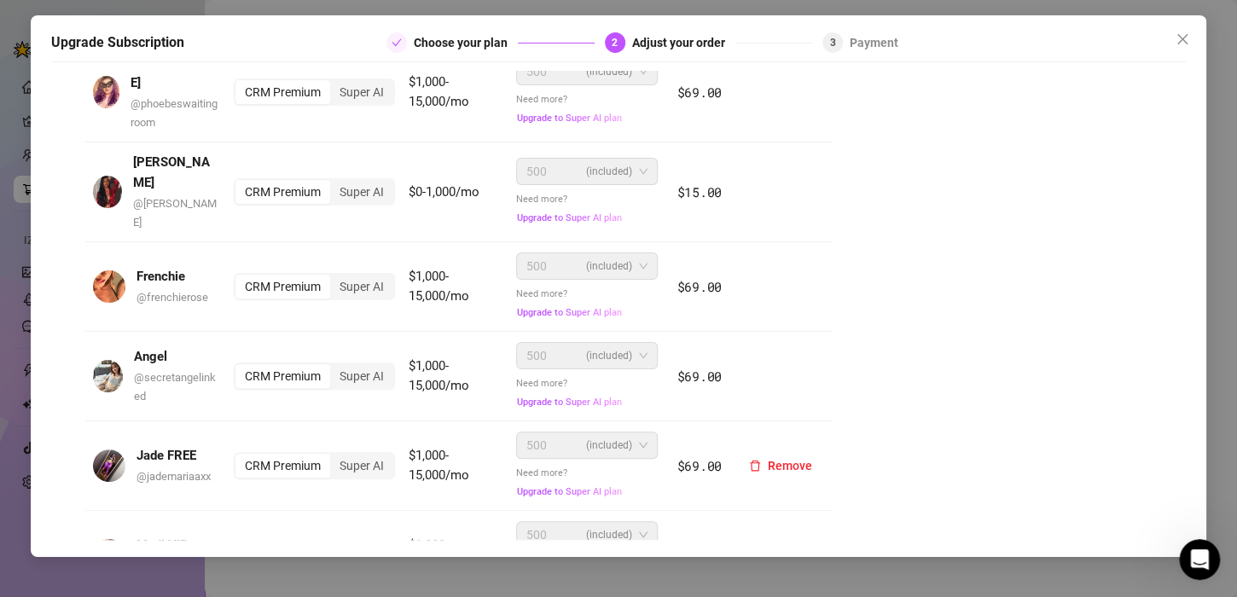
scroll to position [1020, 0]
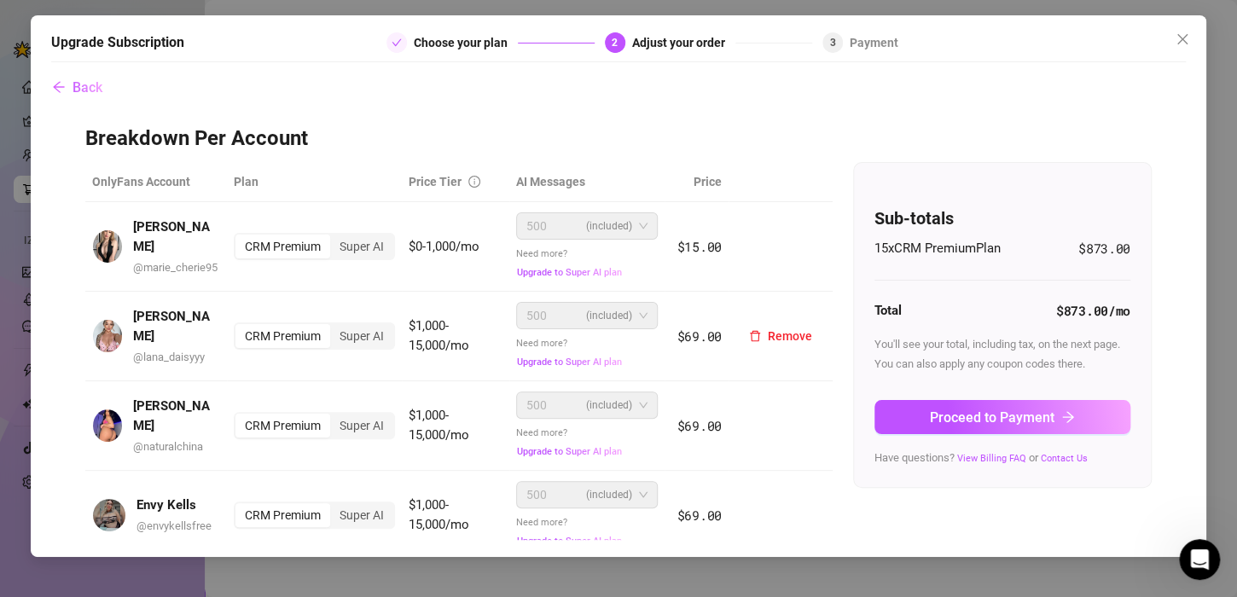
scroll to position [85, 0]
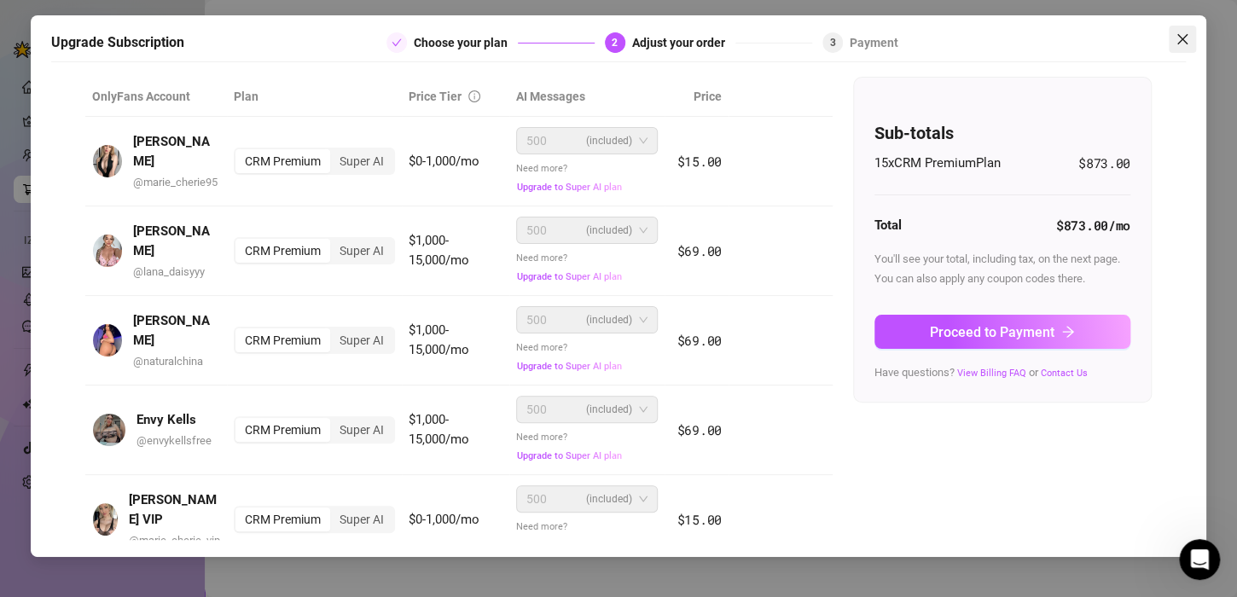
click at [1179, 37] on icon "close" at bounding box center [1182, 38] width 10 height 10
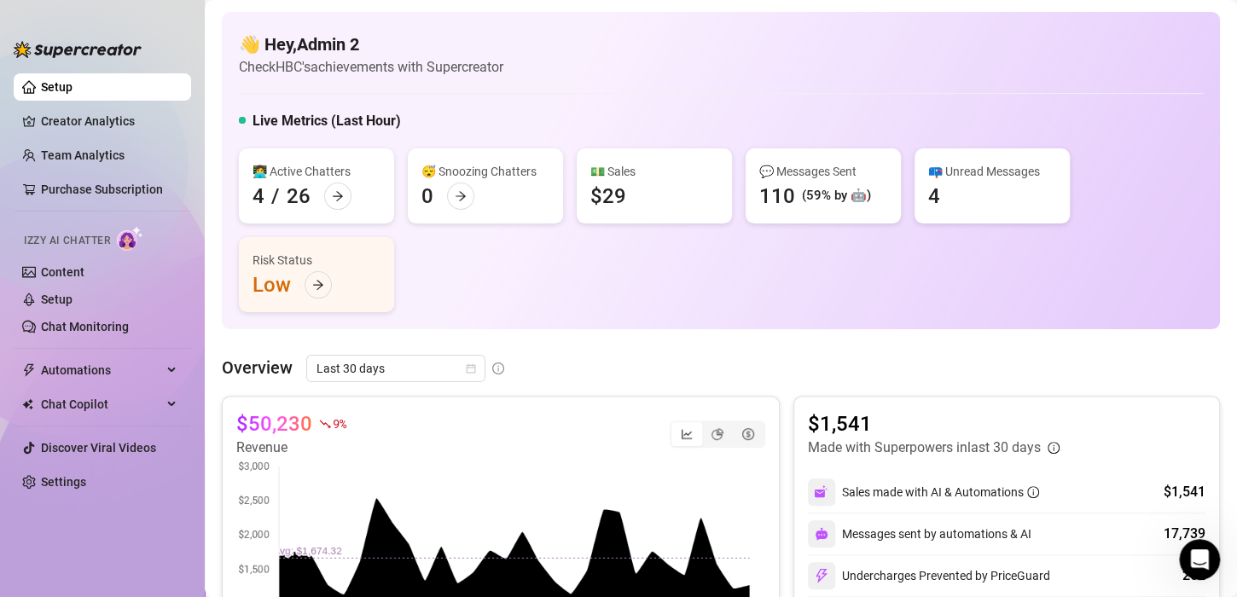
click at [513, 264] on div "👩‍💻 Active Chatters 4 / 26 😴 Snoozing Chatters 0 💵 Sales $29 💬 Messages Sent 11…" at bounding box center [721, 230] width 964 height 164
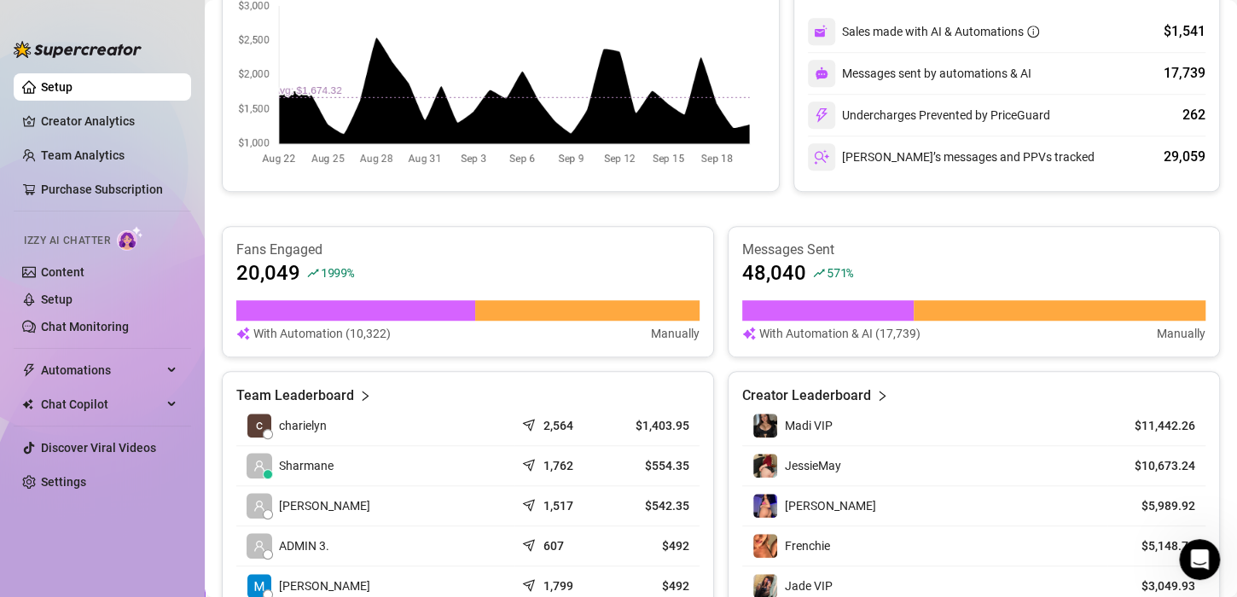
scroll to position [252, 0]
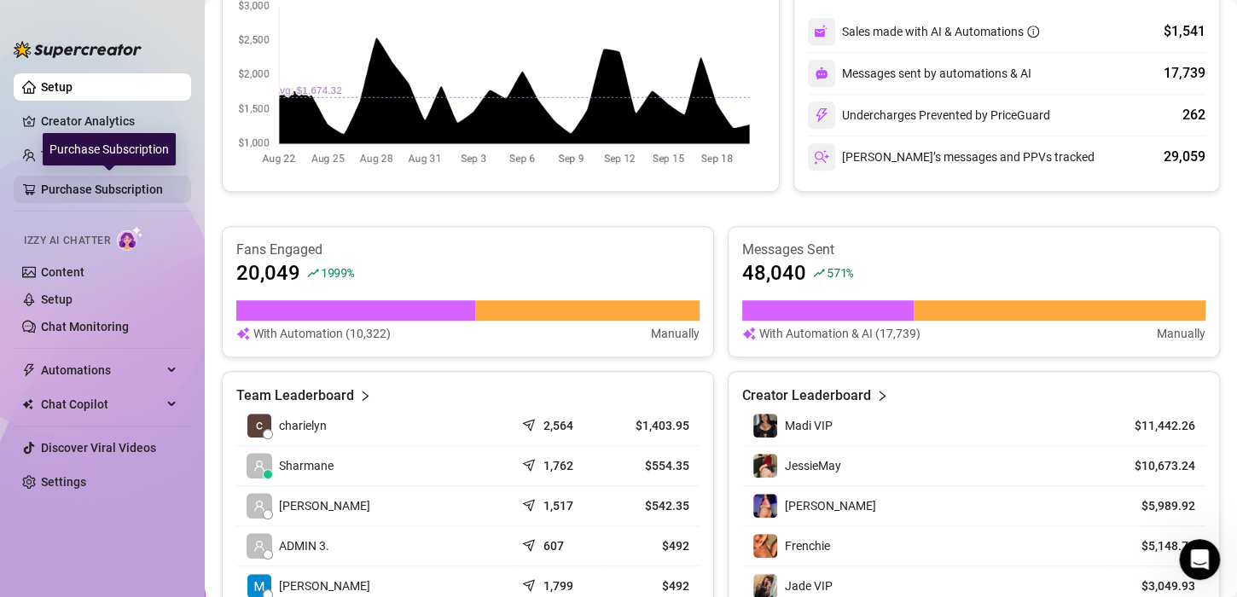
click at [74, 200] on link "Purchase Subscription" at bounding box center [109, 189] width 136 height 27
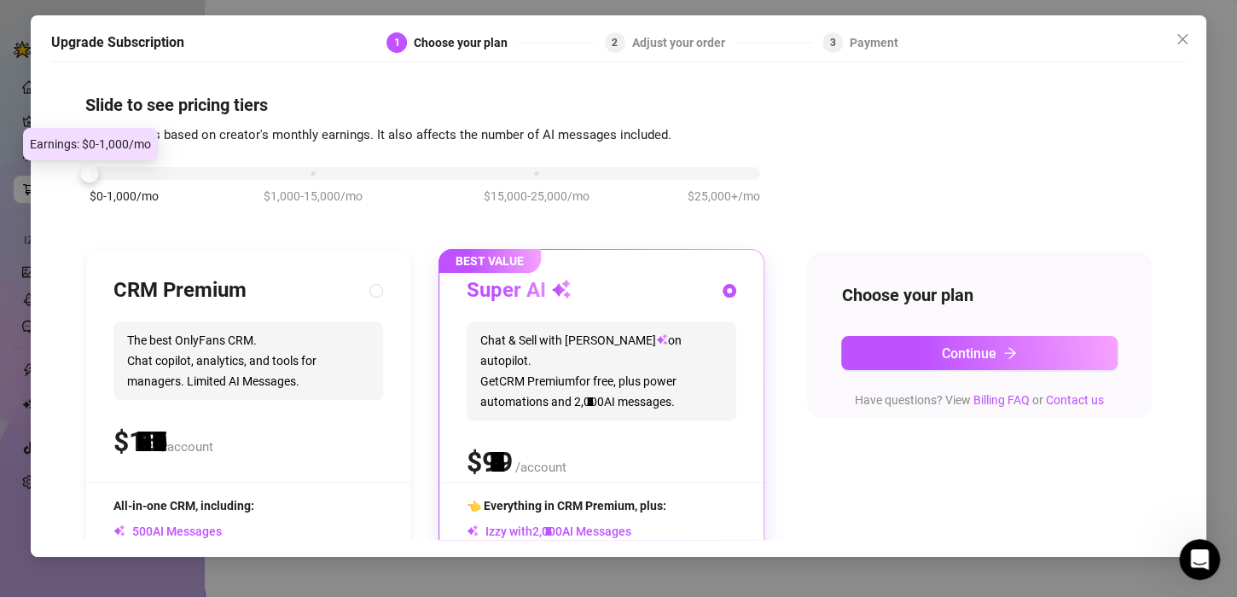
click at [111, 170] on div "$0-1,000/mo $1,000-15,000/mo $15,000-25,000/mo $25,000+/mo" at bounding box center [425, 169] width 670 height 10
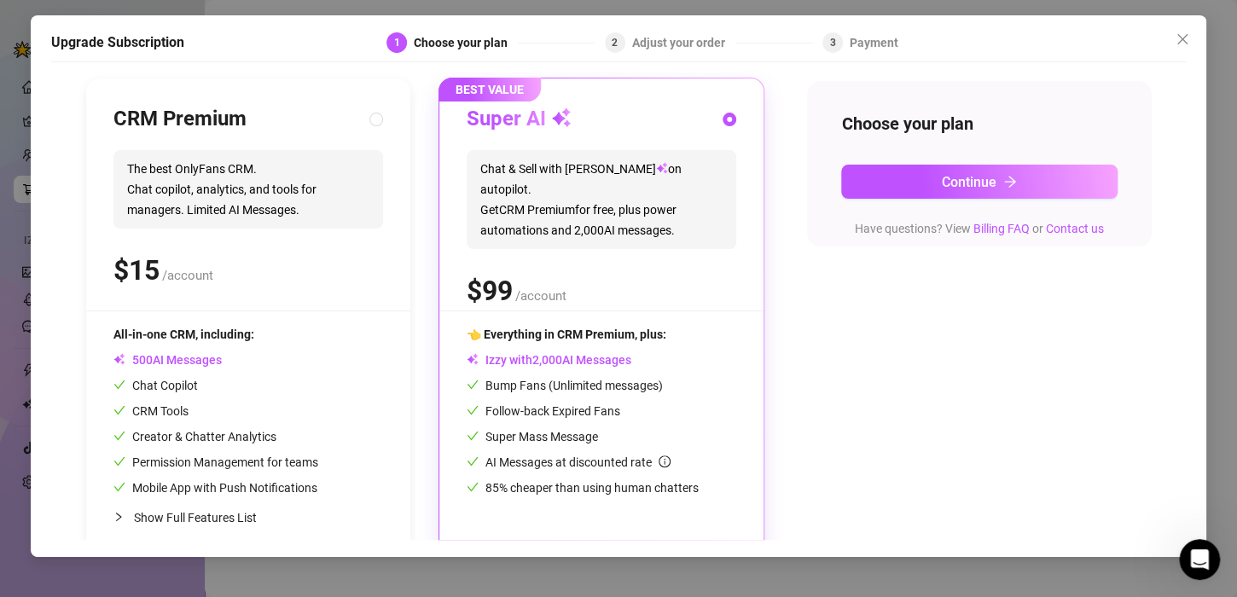
scroll to position [196, 0]
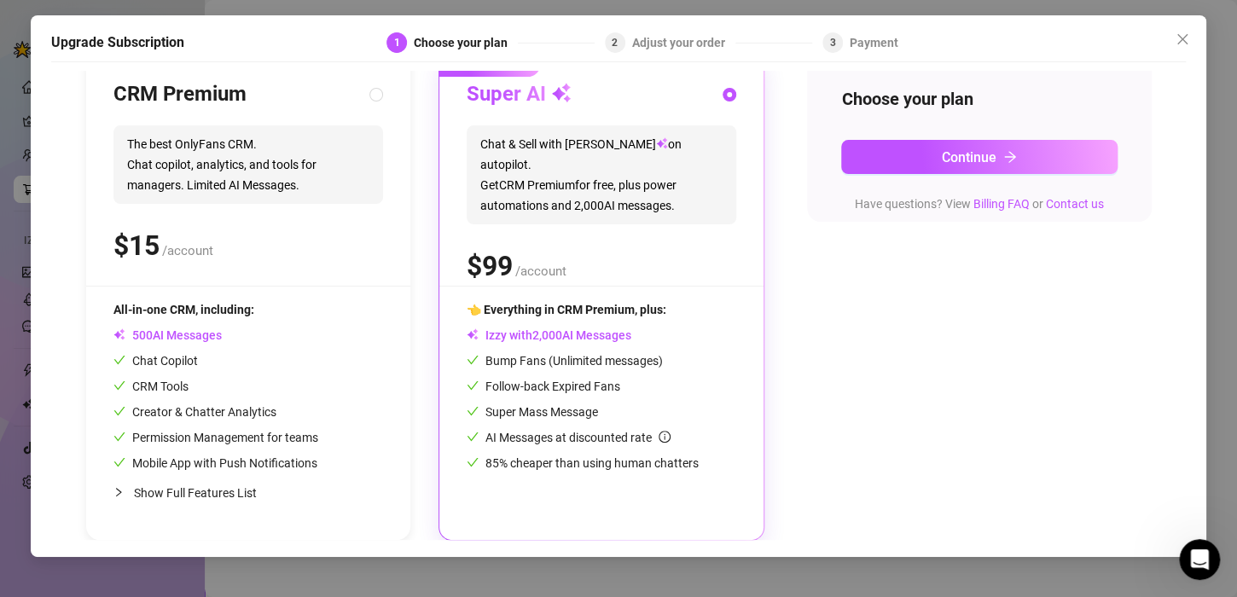
click at [166, 210] on div "CRM Premium The best OnlyFans CRM. Chat copilot, analytics, and tools for manag…" at bounding box center [247, 183] width 269 height 205
radio input "true"
radio input "false"
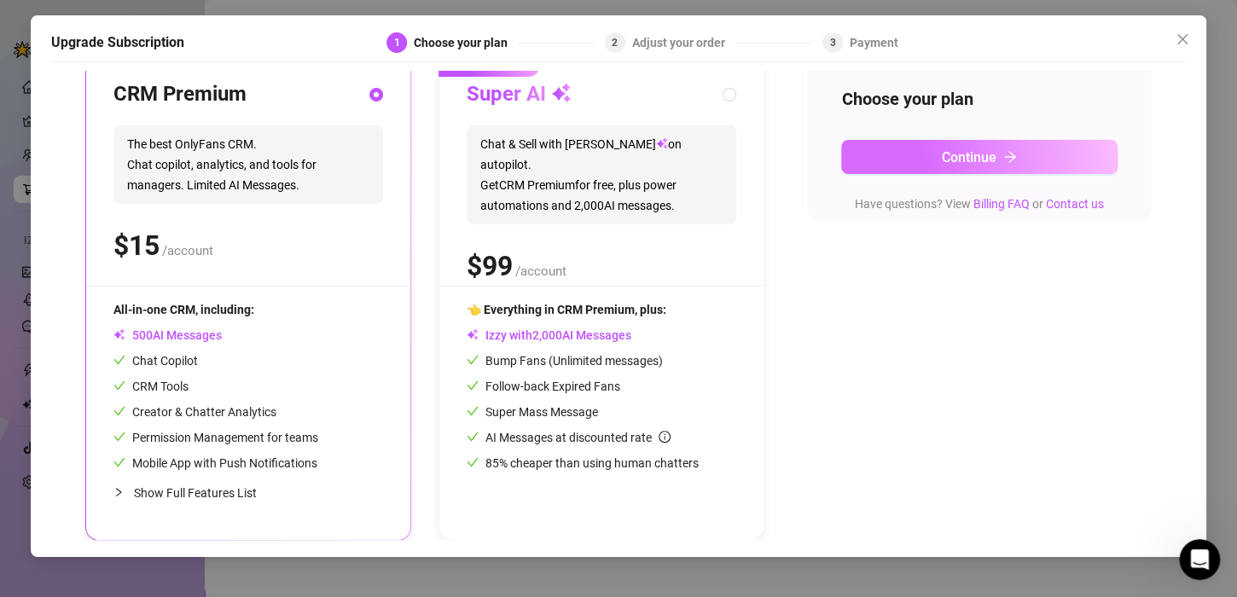
click at [953, 163] on span "Continue" at bounding box center [968, 157] width 55 height 16
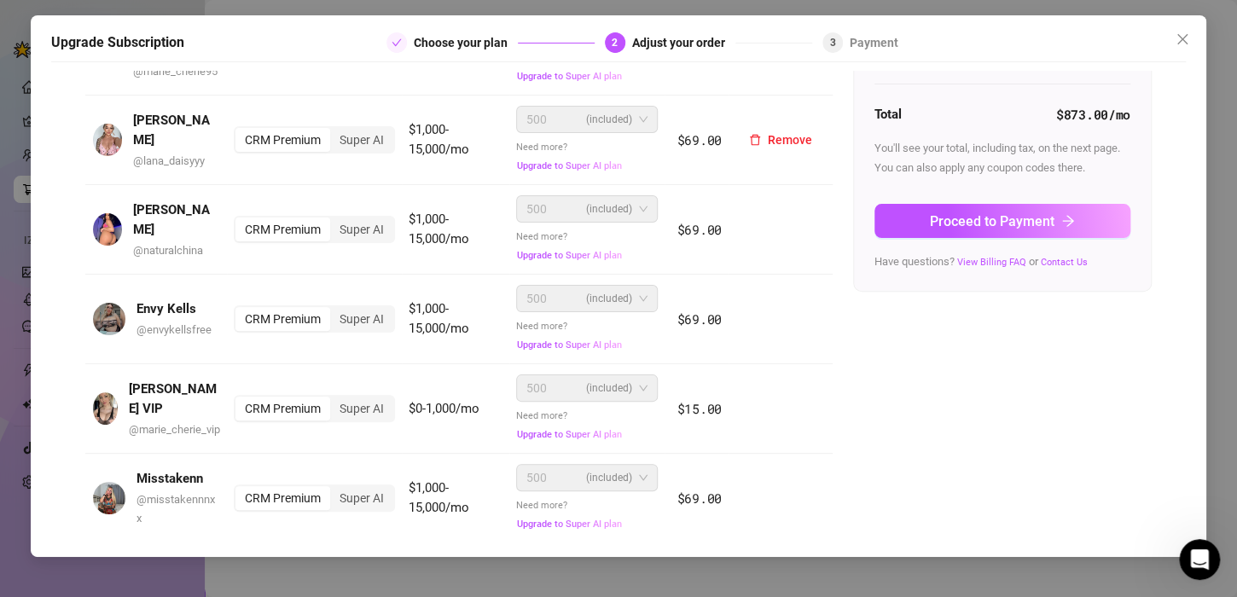
click at [122, 139] on img at bounding box center [107, 140] width 29 height 32
click at [615, 43] on span "2" at bounding box center [614, 43] width 6 height 12
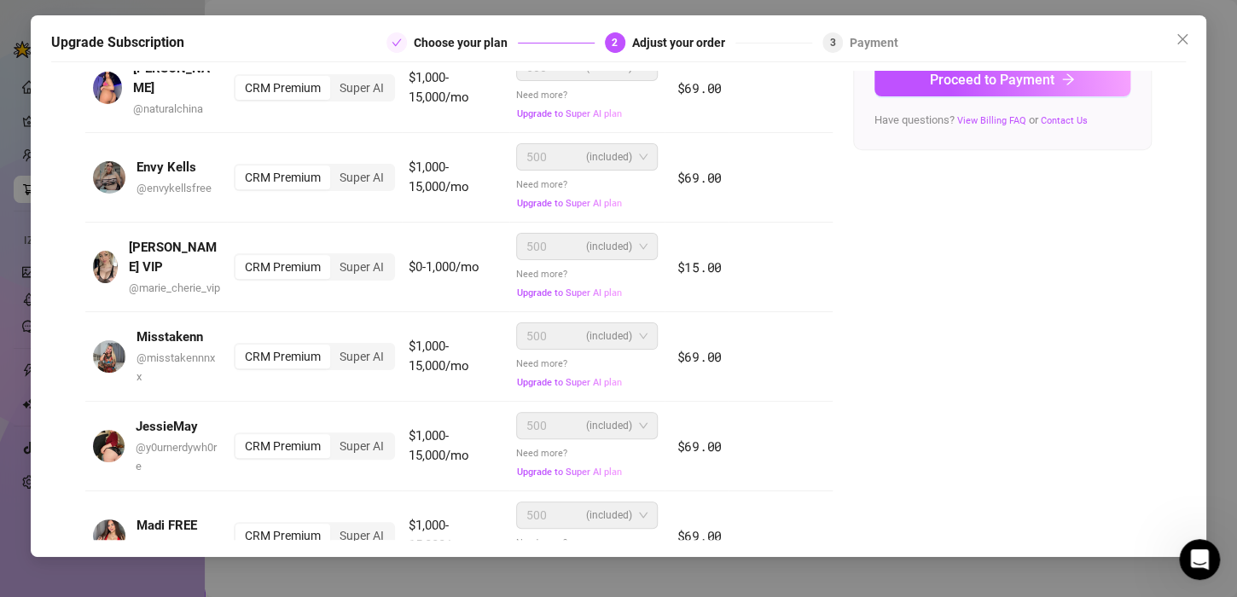
scroll to position [0, 0]
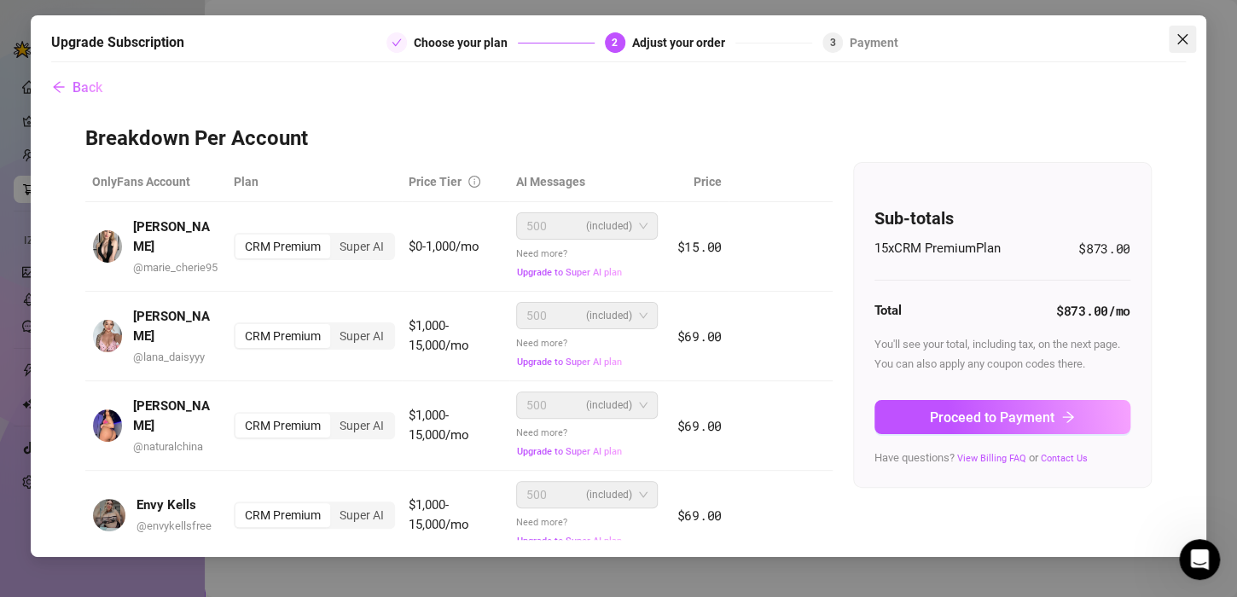
click at [1180, 37] on icon "close" at bounding box center [1182, 39] width 14 height 14
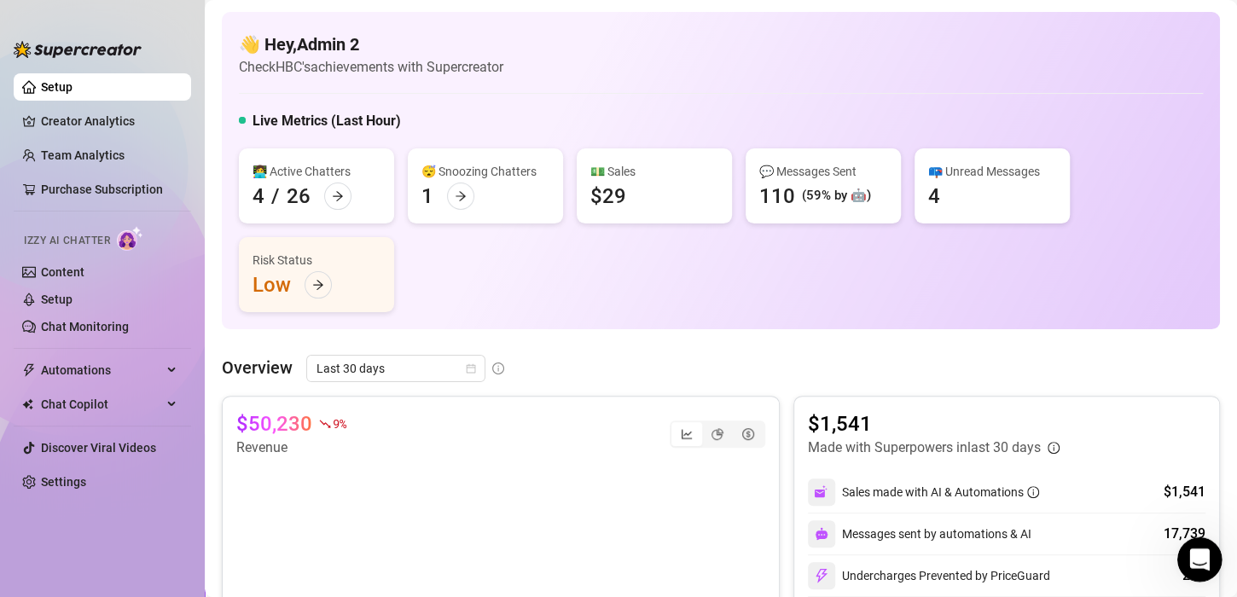
click at [1206, 554] on icon "Open Intercom Messenger" at bounding box center [1197, 557] width 28 height 28
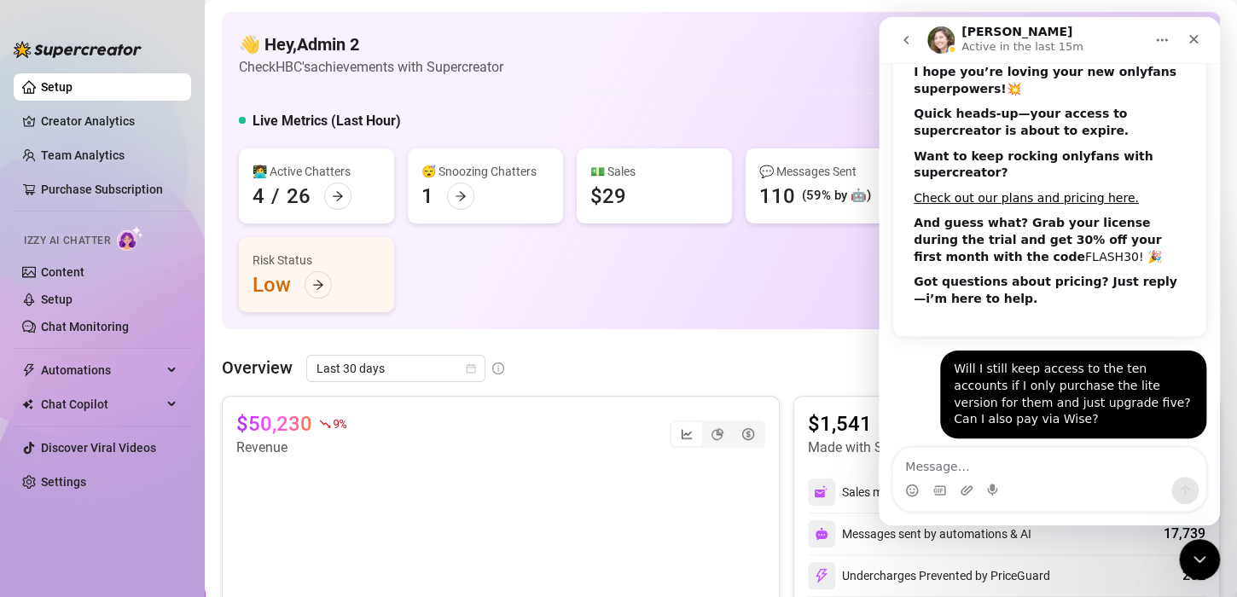
scroll to position [82, 0]
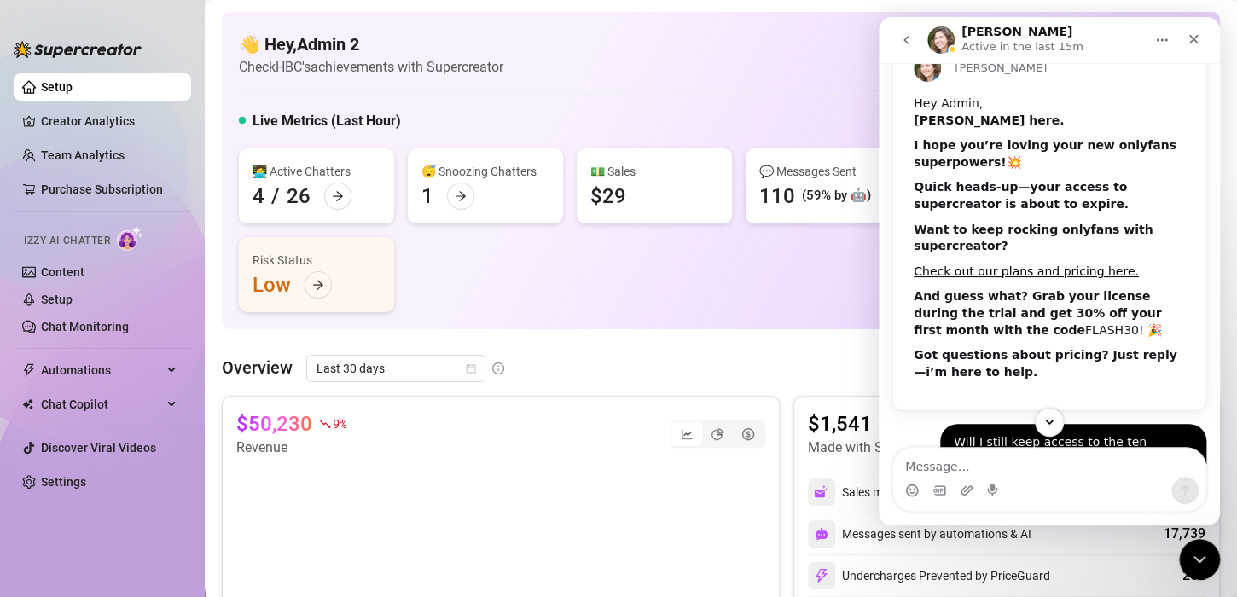
click at [958, 185] on b "Quick heads-up—your access to supercreator is about to expire." at bounding box center [1020, 195] width 215 height 31
click at [1058, 268] on link "Check out our plans and pricing here." at bounding box center [1025, 271] width 225 height 14
